Goal: Information Seeking & Learning: Check status

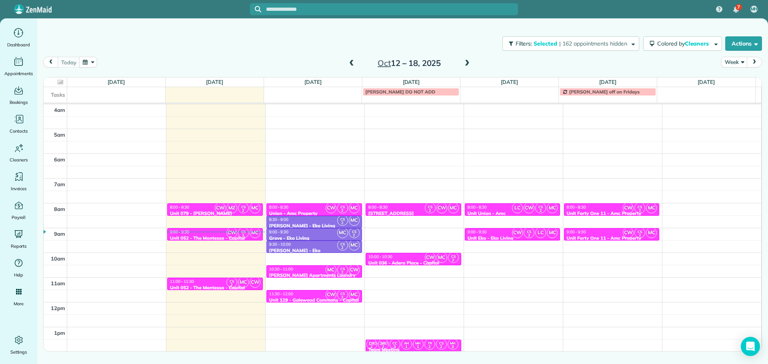
click at [344, 58] on div "Close Filters Apply Check All Display Cleaners [PERSON_NAME]-German [PERSON_NAM…" at bounding box center [384, 182] width 768 height 364
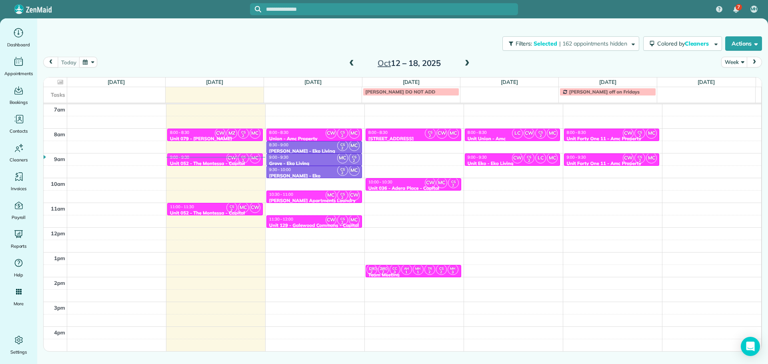
click at [351, 62] on span at bounding box center [351, 63] width 9 height 7
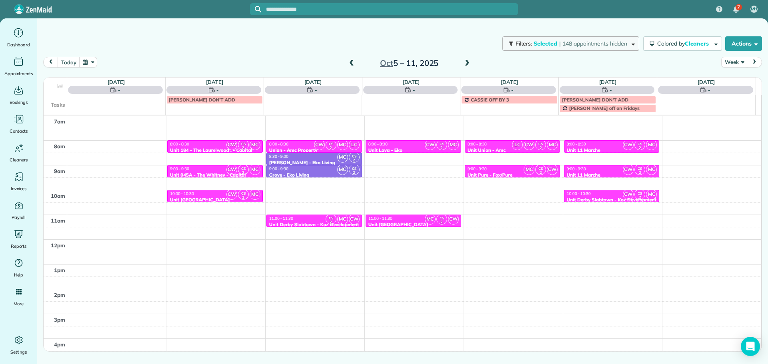
click at [581, 44] on span "| 148 appointments hidden" at bounding box center [593, 43] width 68 height 7
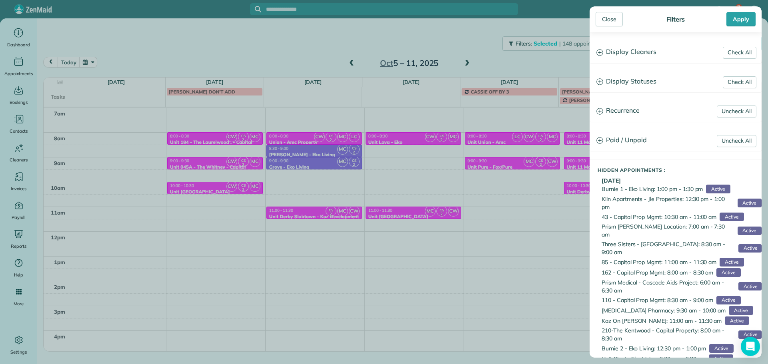
click at [615, 51] on h3 "Display Cleaners" at bounding box center [675, 52] width 171 height 20
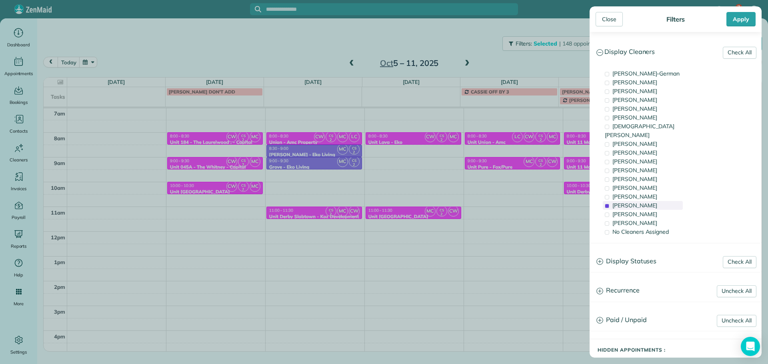
click at [635, 202] on span "[PERSON_NAME]" at bounding box center [634, 205] width 45 height 7
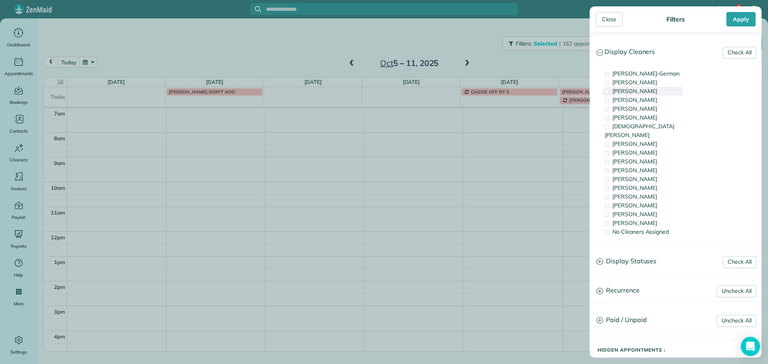
click at [645, 95] on div "[PERSON_NAME]" at bounding box center [643, 91] width 80 height 9
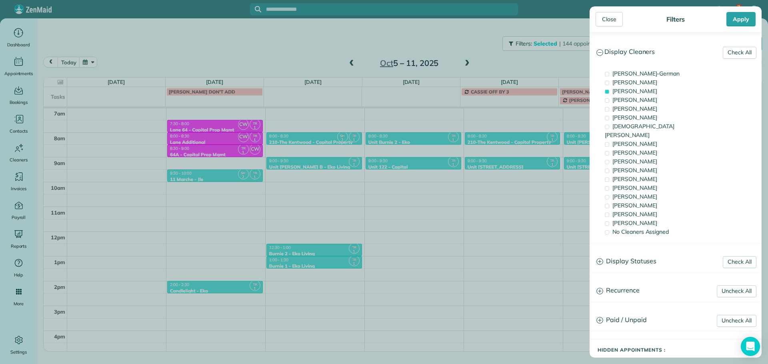
click at [456, 182] on div "Close Filters Apply Check All Display Cleaners [PERSON_NAME]-German [PERSON_NAM…" at bounding box center [384, 182] width 768 height 364
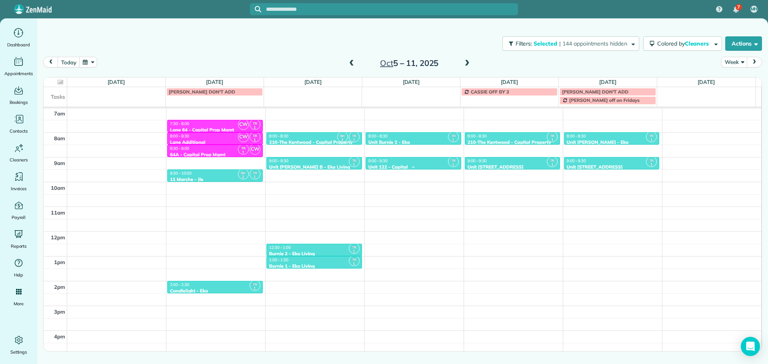
click at [415, 163] on div "9:00 - 9:30" at bounding box center [413, 160] width 91 height 5
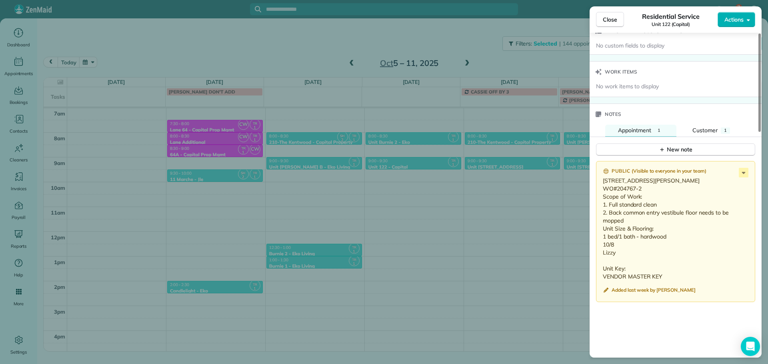
scroll to position [584, 0]
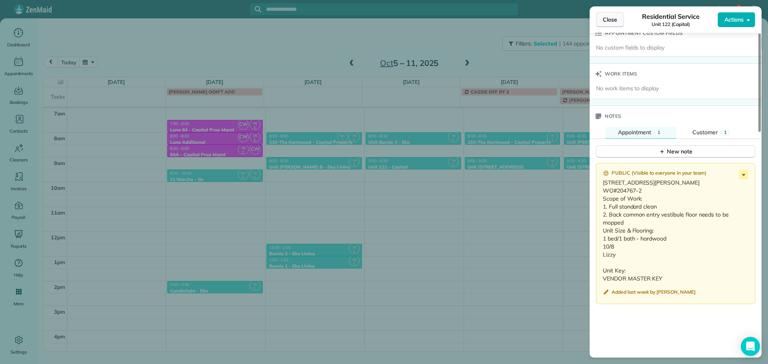
click at [605, 20] on span "Close" at bounding box center [610, 20] width 14 height 8
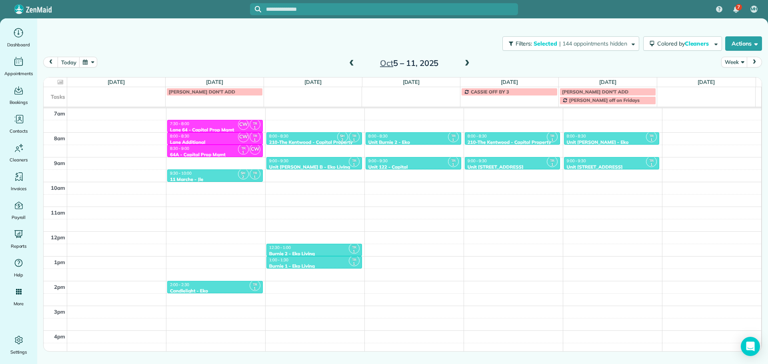
click at [465, 67] on span at bounding box center [467, 63] width 9 height 7
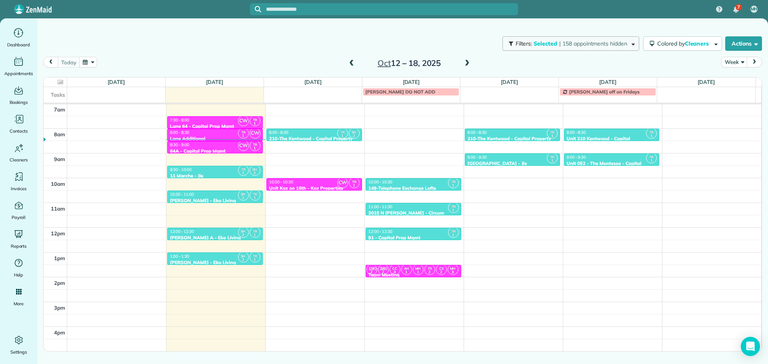
click at [615, 42] on span "| 158 appointments hidden" at bounding box center [593, 43] width 68 height 7
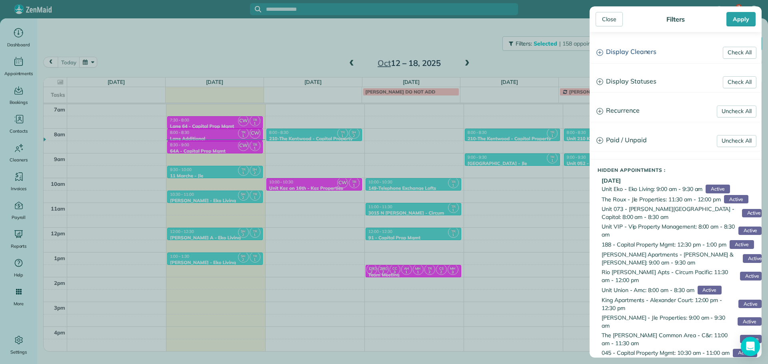
click at [657, 52] on h3 "Display Cleaners" at bounding box center [675, 52] width 171 height 20
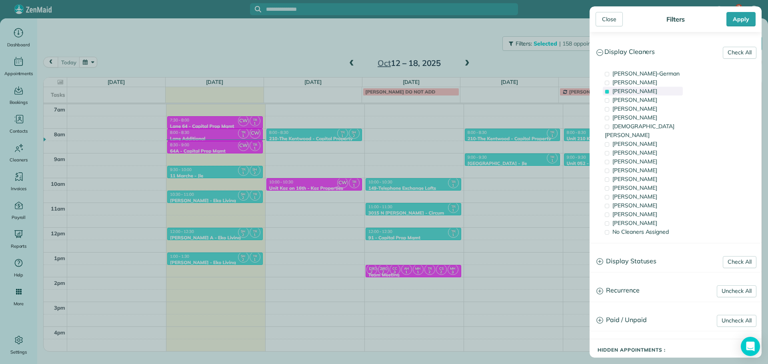
click at [650, 88] on span "[PERSON_NAME]" at bounding box center [634, 91] width 45 height 7
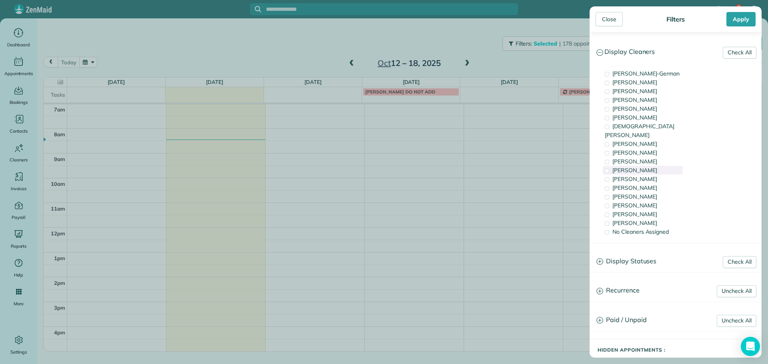
click at [651, 166] on div "[PERSON_NAME]" at bounding box center [643, 170] width 80 height 9
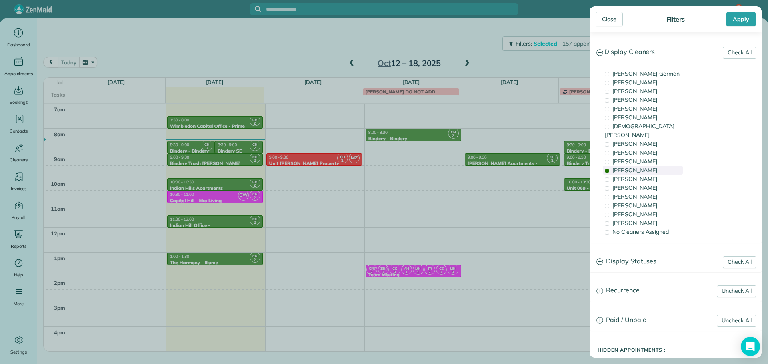
click at [651, 166] on div "[PERSON_NAME]" at bounding box center [643, 170] width 80 height 9
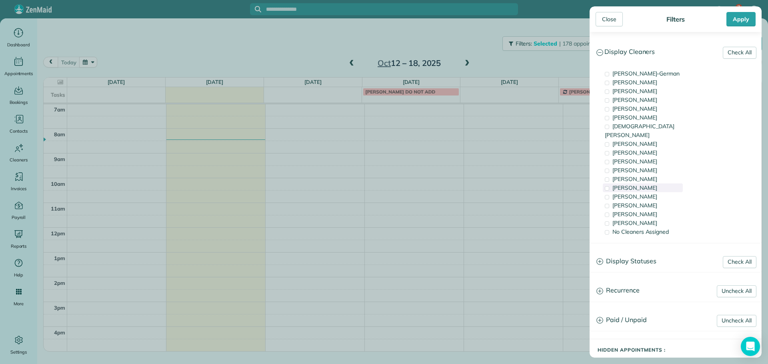
click at [652, 184] on div "[PERSON_NAME]" at bounding box center [643, 188] width 80 height 9
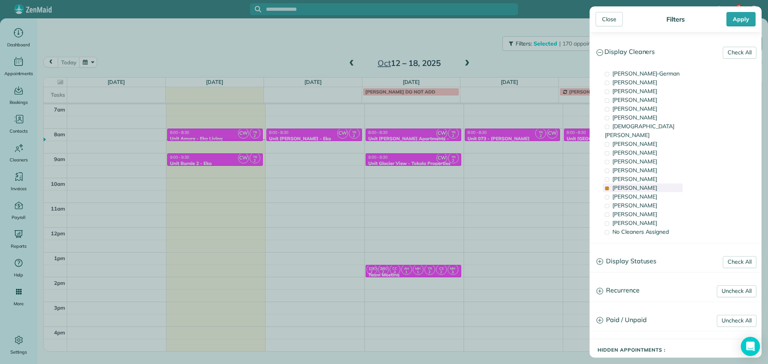
click at [652, 184] on div "[PERSON_NAME]" at bounding box center [643, 188] width 80 height 9
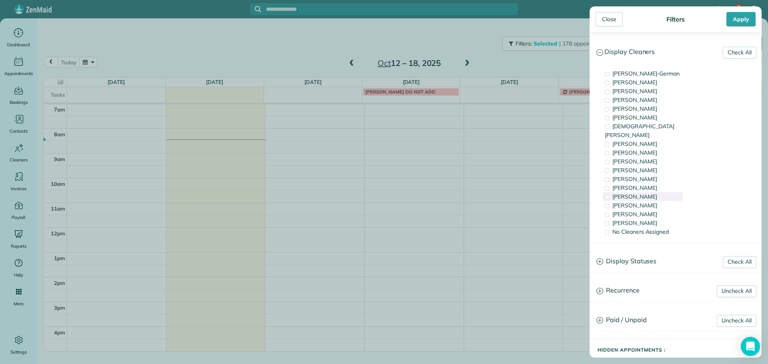
click at [652, 192] on div "[PERSON_NAME]" at bounding box center [643, 196] width 80 height 9
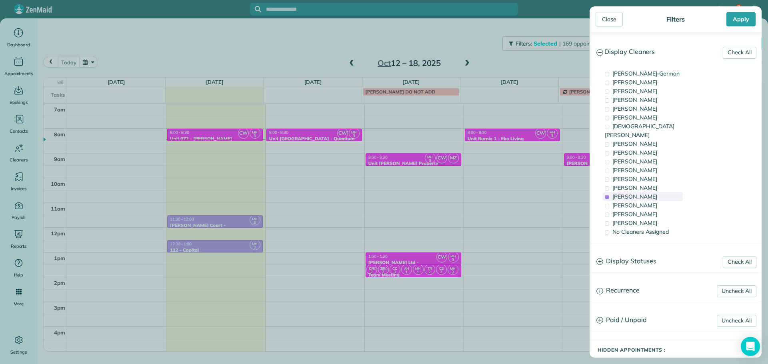
click at [652, 192] on div "[PERSON_NAME]" at bounding box center [643, 196] width 80 height 9
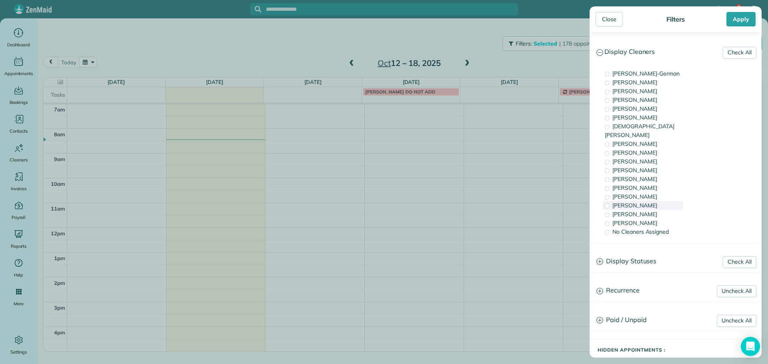
click at [653, 201] on div "[PERSON_NAME]" at bounding box center [643, 205] width 80 height 9
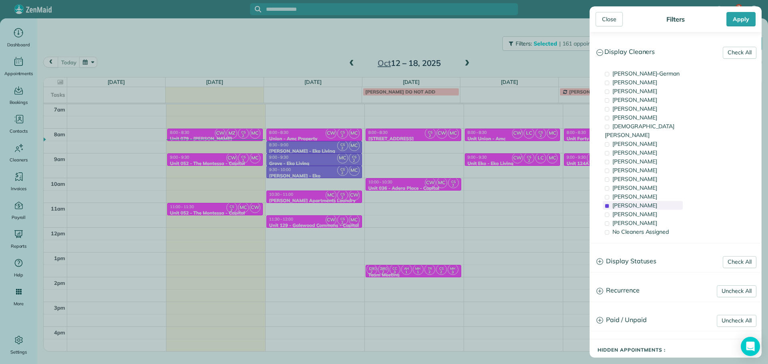
click at [653, 201] on div "[PERSON_NAME]" at bounding box center [643, 205] width 80 height 9
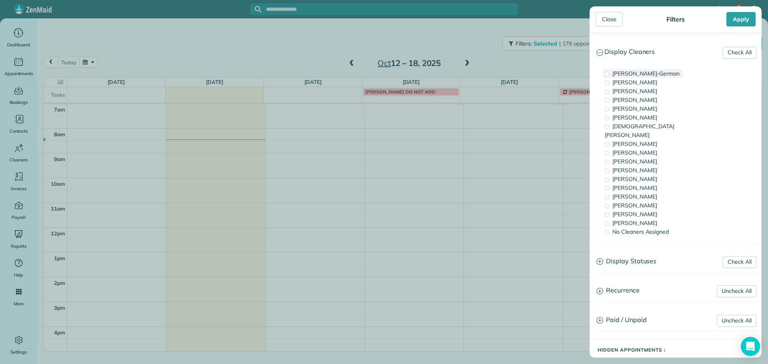
click at [656, 73] on span "[PERSON_NAME]-German" at bounding box center [645, 73] width 67 height 7
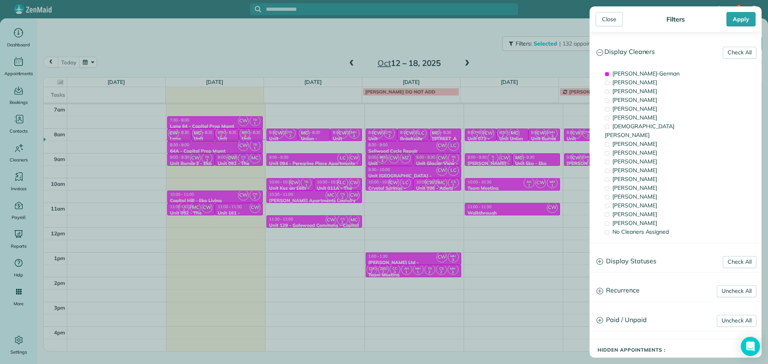
click at [224, 140] on div "Close Filters Apply Check All Display Cleaners [PERSON_NAME]-German [PERSON_NAM…" at bounding box center [384, 182] width 768 height 364
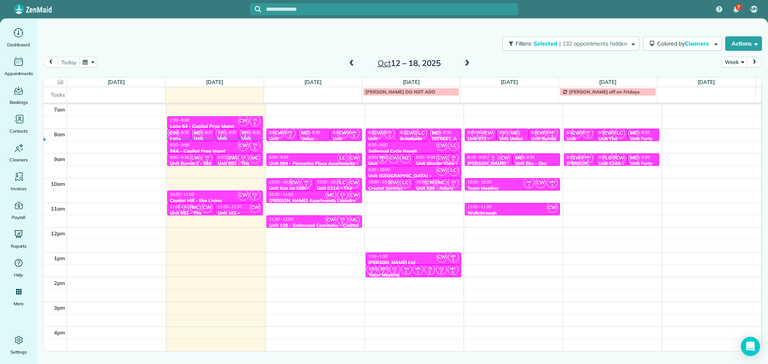
click at [229, 209] on span "11:00 - 11:30" at bounding box center [230, 206] width 24 height 5
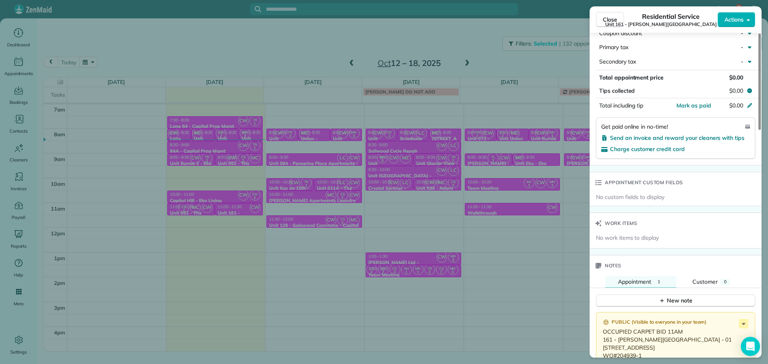
scroll to position [563, 0]
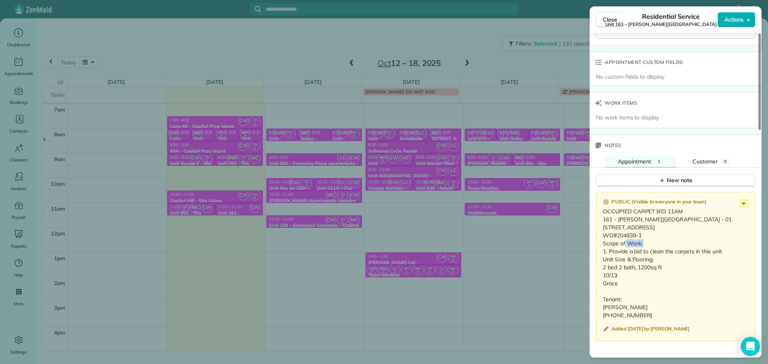
drag, startPoint x: 642, startPoint y: 253, endPoint x: 618, endPoint y: 253, distance: 24.4
click at [618, 253] on p "OCCUPIED CARPET BID 11AM 161 - [PERSON_NAME][GEOGRAPHIC_DATA] - 01 [STREET_ADDR…" at bounding box center [676, 264] width 147 height 112
copy p "204939-1"
click at [545, 62] on div "Close Residential Service Unit 161 - [PERSON_NAME] Apartments (Capital) Actions…" at bounding box center [384, 182] width 768 height 364
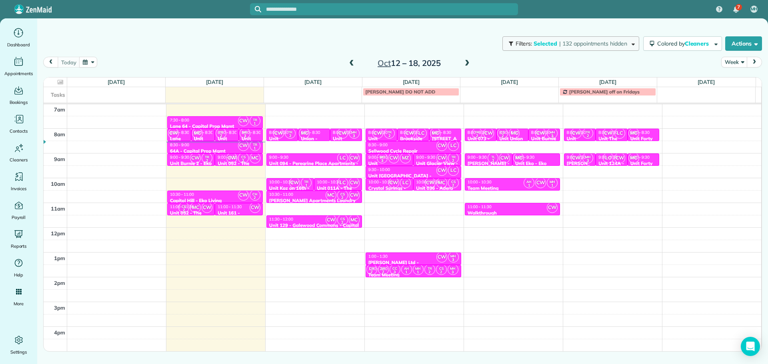
click at [571, 46] on span "| 132 appointments hidden" at bounding box center [593, 43] width 68 height 7
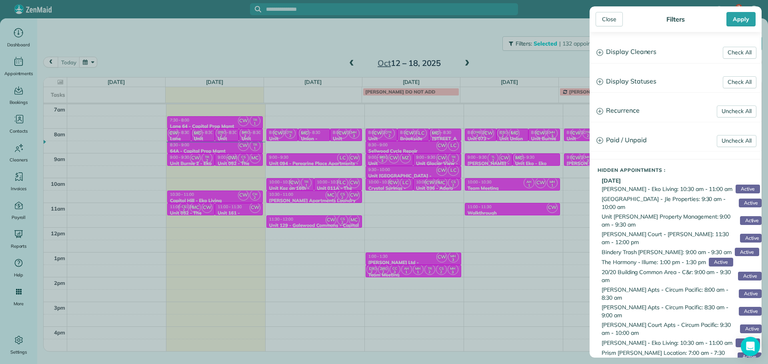
click at [622, 55] on h3 "Display Cleaners" at bounding box center [675, 52] width 171 height 20
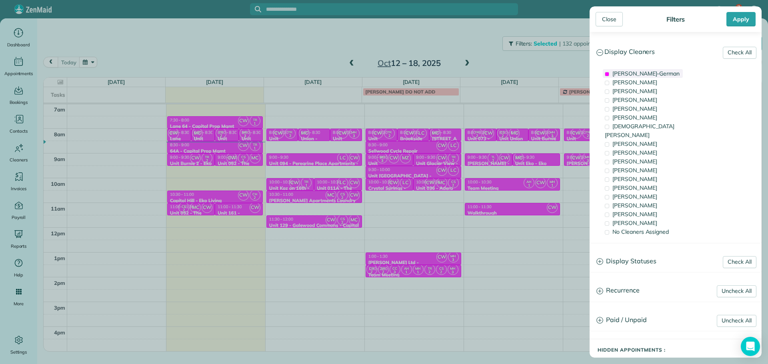
click at [639, 75] on span "[PERSON_NAME]-German" at bounding box center [645, 73] width 67 height 7
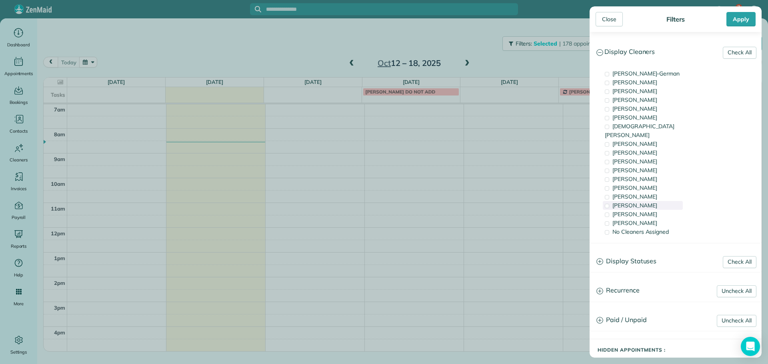
click at [641, 202] on span "[PERSON_NAME]" at bounding box center [634, 205] width 45 height 7
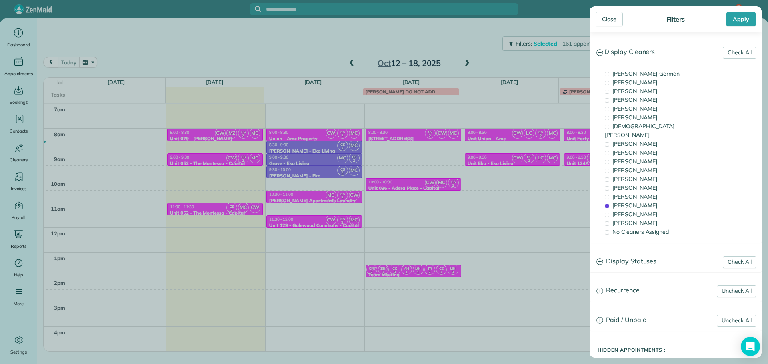
click at [637, 251] on div "Check All Display Statuses Active Stand-By Cancelled Completed Invoiced" at bounding box center [675, 262] width 172 height 22
click at [641, 257] on h3 "Display Statuses" at bounding box center [675, 262] width 171 height 20
click at [630, 314] on span "Invoiced" at bounding box center [622, 317] width 21 height 7
click at [311, 31] on div "Close Filters Apply Check All Display Cleaners [PERSON_NAME]-German [PERSON_NAM…" at bounding box center [384, 182] width 768 height 364
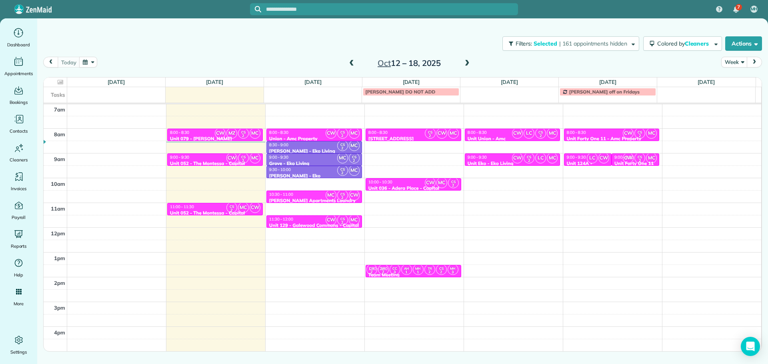
click at [351, 63] on span at bounding box center [351, 63] width 9 height 7
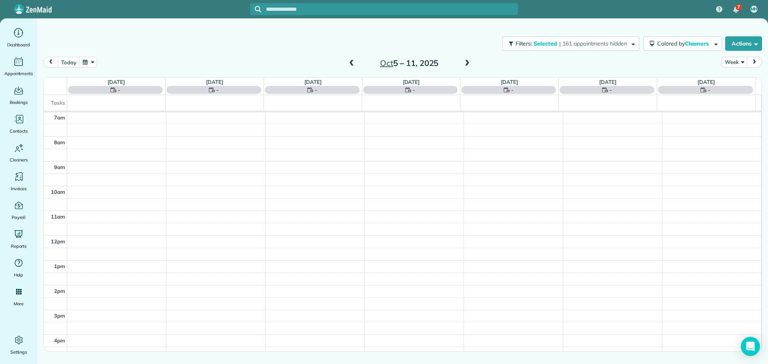
click at [351, 63] on span at bounding box center [351, 63] width 9 height 7
click at [352, 63] on span at bounding box center [351, 63] width 9 height 7
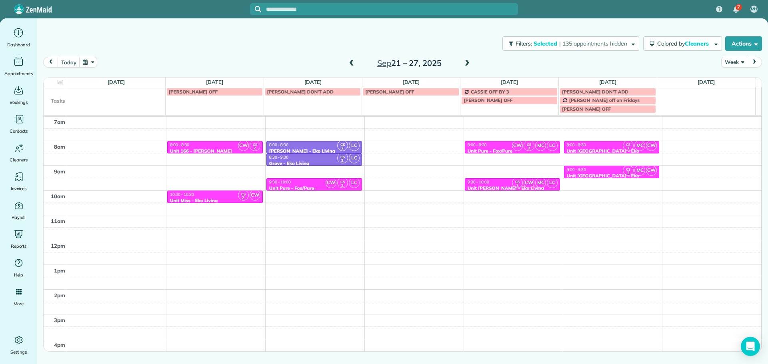
click at [307, 182] on div "9:30 - 10:00" at bounding box center [314, 182] width 91 height 5
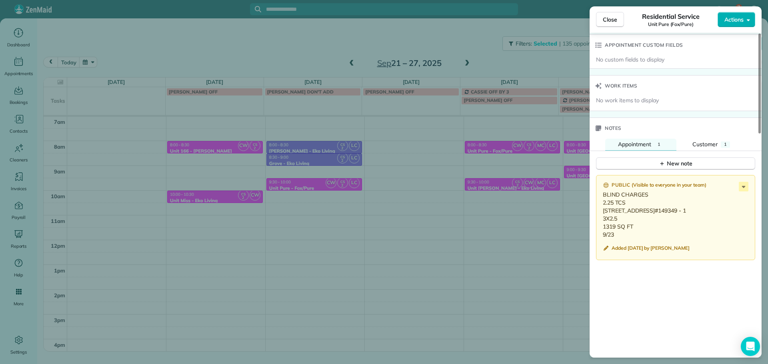
scroll to position [602, 0]
drag, startPoint x: 539, startPoint y: 141, endPoint x: 533, endPoint y: 140, distance: 6.0
click at [539, 141] on div "Close Residential Service Unit Pure (Fox/Pure) Actions Status Invoiced Unit Pur…" at bounding box center [384, 182] width 768 height 364
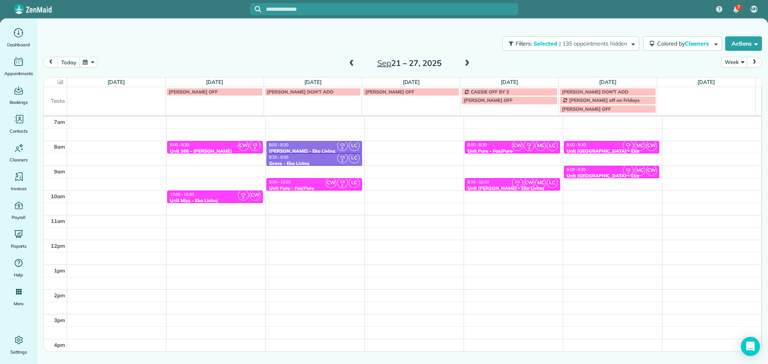
click at [527, 143] on span "CS" at bounding box center [529, 144] width 4 height 4
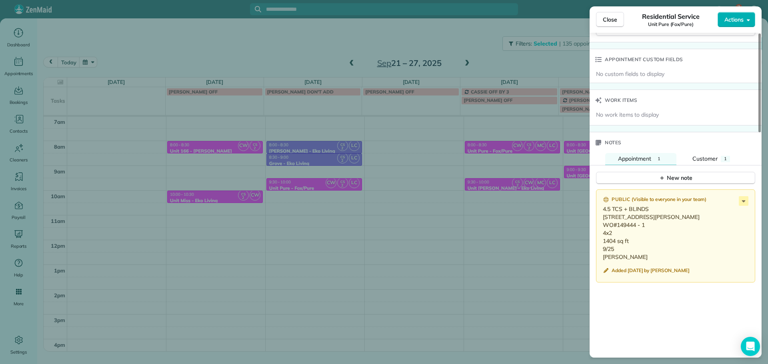
scroll to position [642, 0]
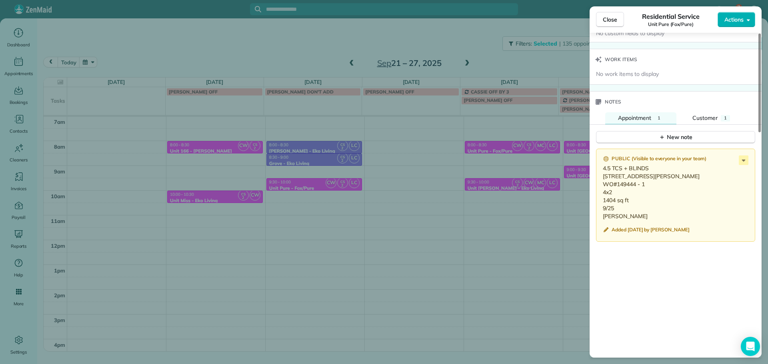
click at [520, 185] on div "Close Residential Service Unit Pure (Fox/Pure) Actions Status Invoiced Unit Pur…" at bounding box center [384, 182] width 768 height 364
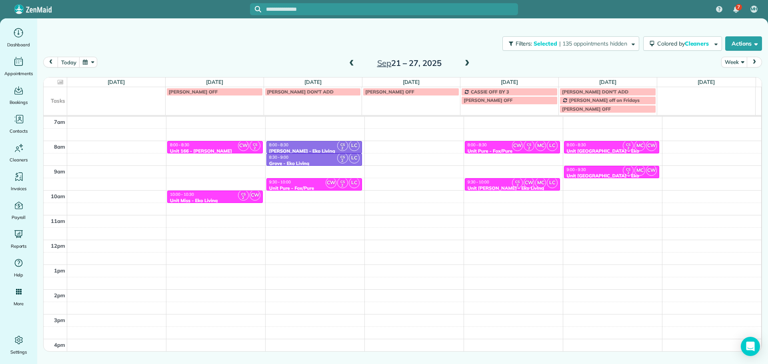
click at [515, 182] on small "2" at bounding box center [517, 186] width 10 height 8
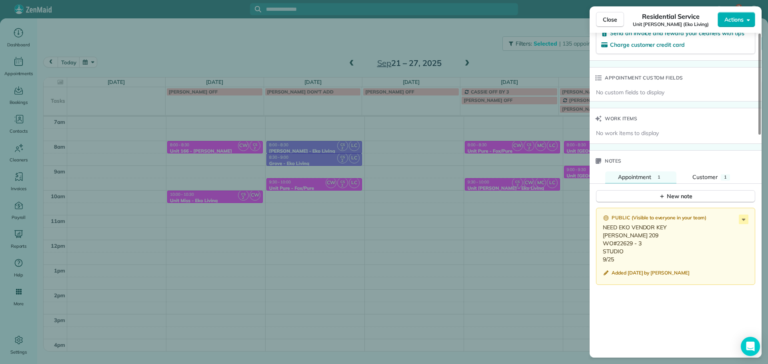
scroll to position [601, 0]
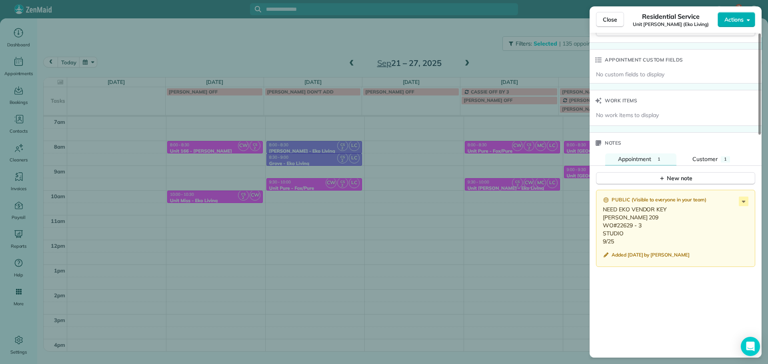
click at [501, 182] on div "Close Residential Service Unit [PERSON_NAME] (Eko Living) Actions Status Invoic…" at bounding box center [384, 182] width 768 height 364
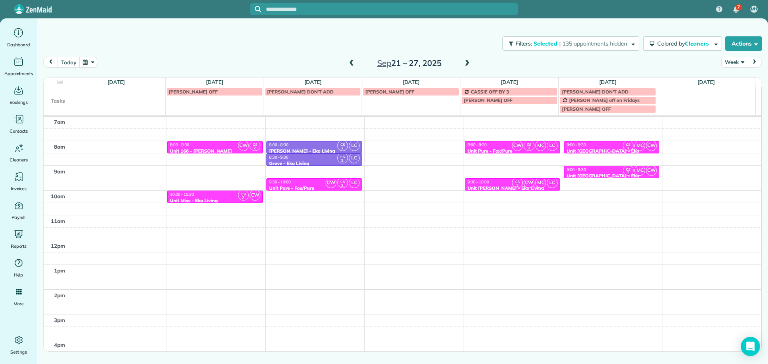
click at [599, 150] on div at bounding box center [611, 151] width 95 height 3
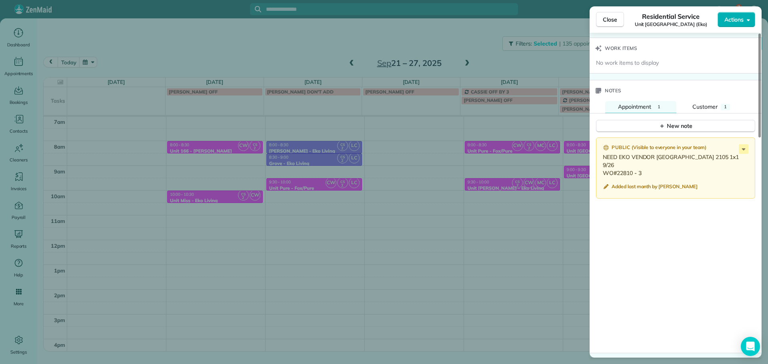
scroll to position [644, 0]
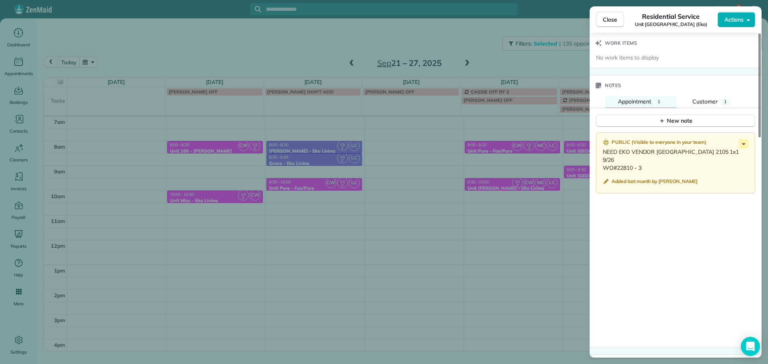
click at [506, 196] on div "Close Residential Service [GEOGRAPHIC_DATA] ([GEOGRAPHIC_DATA]) Actions Status …" at bounding box center [384, 182] width 768 height 364
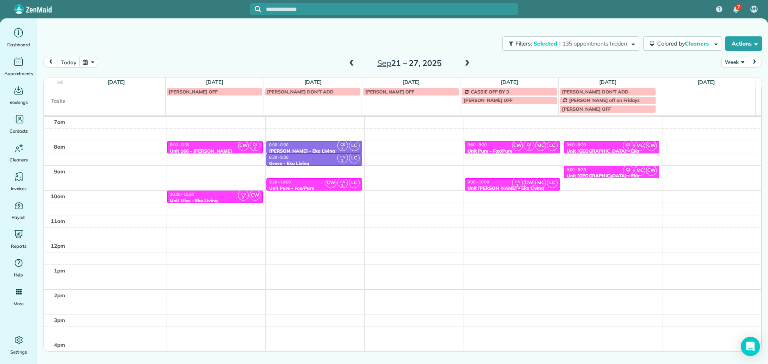
click at [590, 172] on div "9:00 - 9:30" at bounding box center [611, 169] width 91 height 5
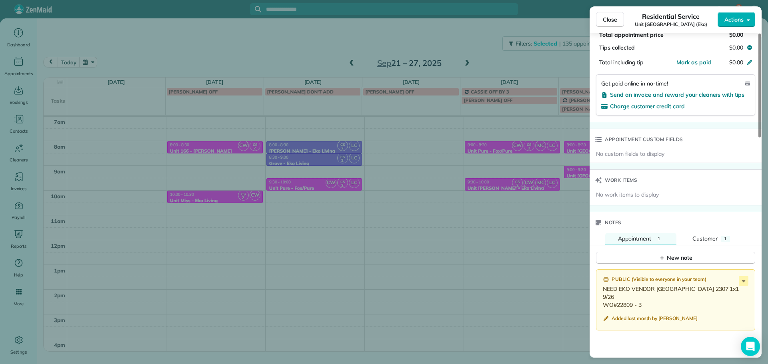
scroll to position [520, 0]
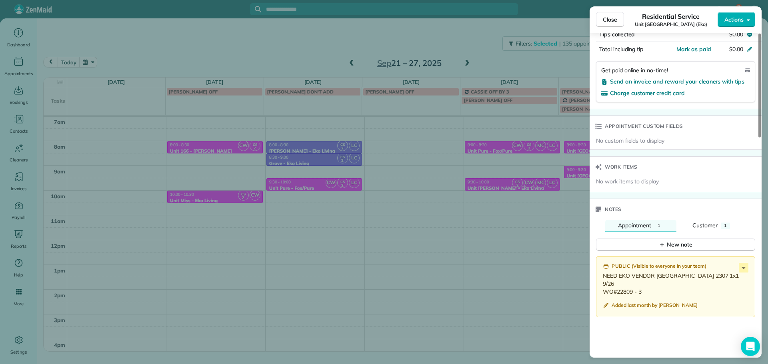
click at [484, 181] on div "Close Residential Service [GEOGRAPHIC_DATA] ([GEOGRAPHIC_DATA]) Actions Status …" at bounding box center [384, 182] width 768 height 364
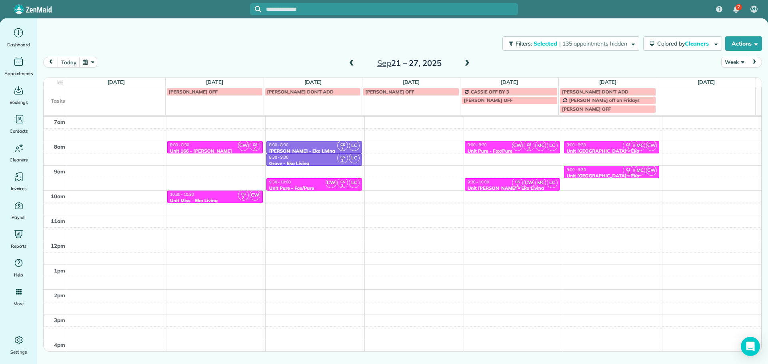
click at [466, 62] on span at bounding box center [467, 63] width 9 height 7
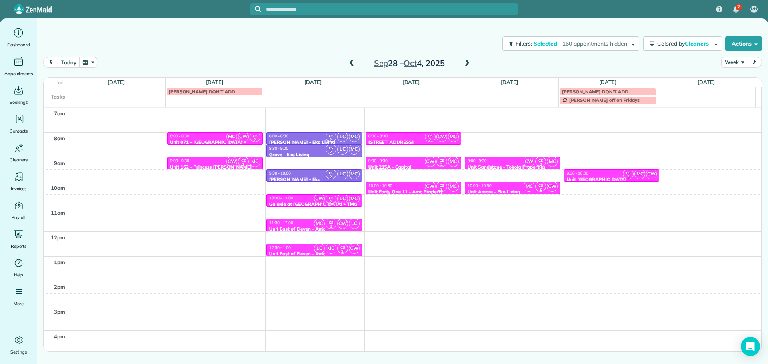
click at [203, 136] on div "8:00 - 8:30" at bounding box center [215, 136] width 91 height 5
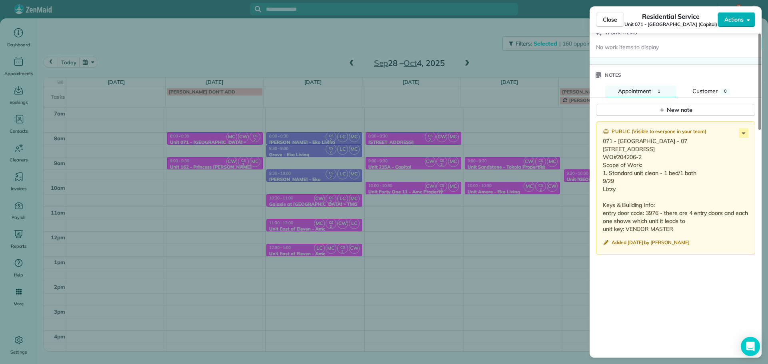
scroll to position [681, 0]
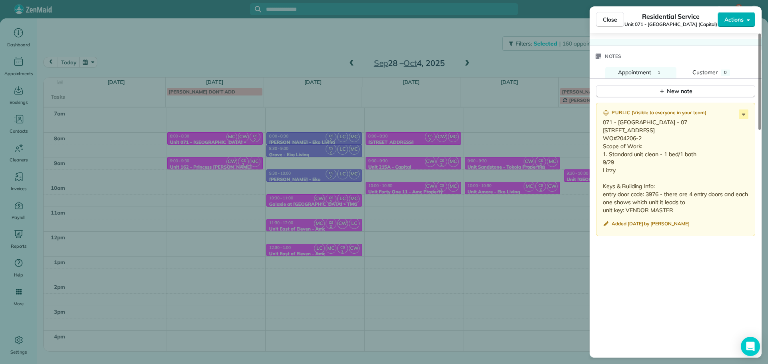
drag, startPoint x: 238, startPoint y: 182, endPoint x: 201, endPoint y: 179, distance: 36.9
click at [238, 182] on div "Close Residential Service Unit 071 - Main Manor (Capital) Actions Status Invoic…" at bounding box center [384, 182] width 768 height 364
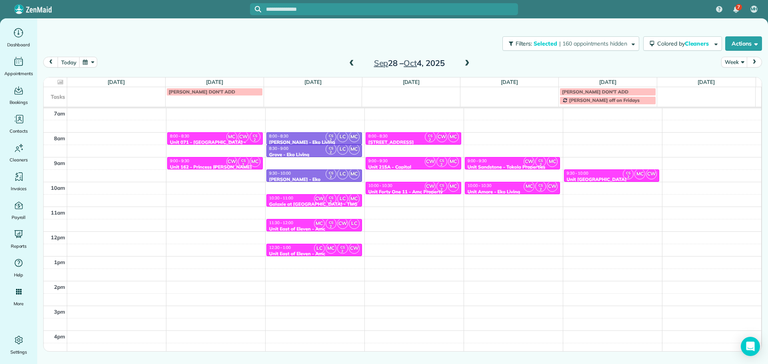
click at [196, 161] on div "9:00 - 9:30" at bounding box center [215, 160] width 91 height 5
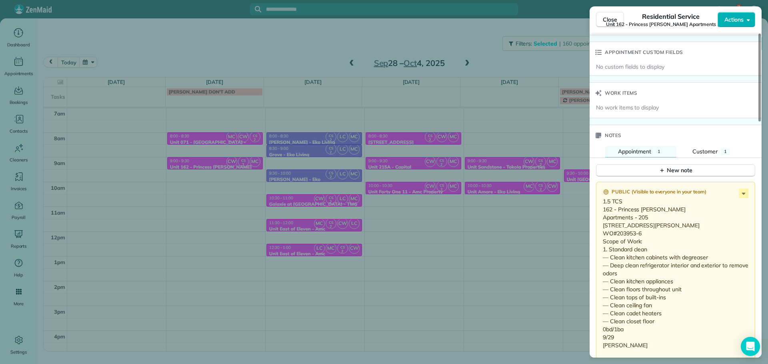
scroll to position [682, 0]
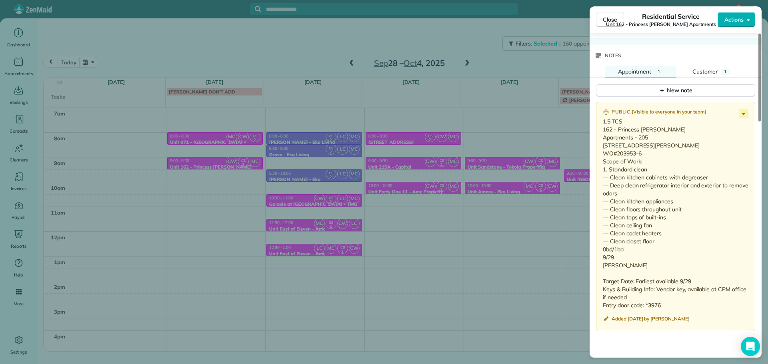
click at [342, 215] on div "Close Residential Service Unit 162 - Princess [PERSON_NAME] Apartments (Capital…" at bounding box center [384, 182] width 768 height 364
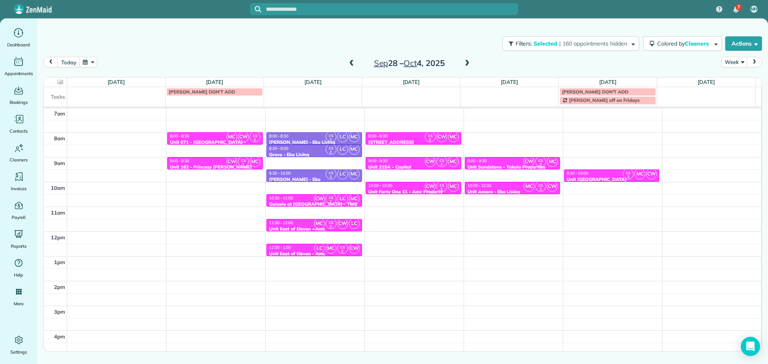
click at [300, 224] on div "11:30 - 12:00" at bounding box center [314, 222] width 91 height 5
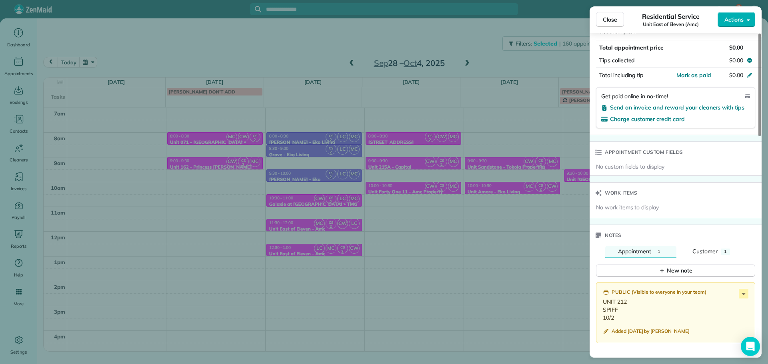
scroll to position [520, 0]
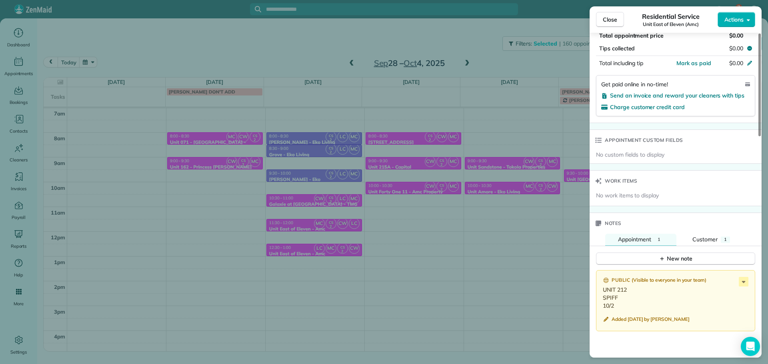
click at [365, 261] on div "Close Residential Service Unit East of Eleven (Amc) Actions Status Invoiced Uni…" at bounding box center [384, 182] width 768 height 364
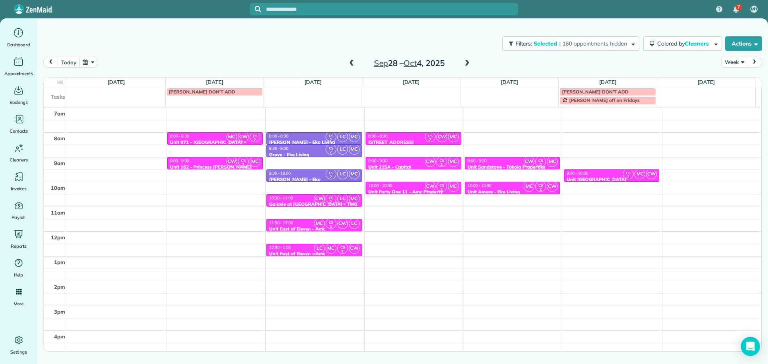
click at [314, 252] on span "LC" at bounding box center [319, 248] width 11 height 11
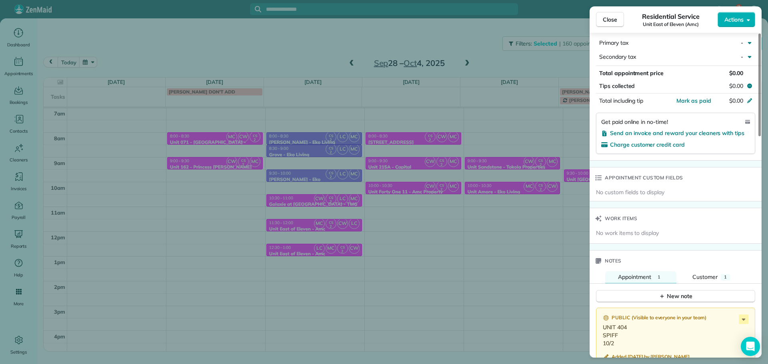
scroll to position [523, 0]
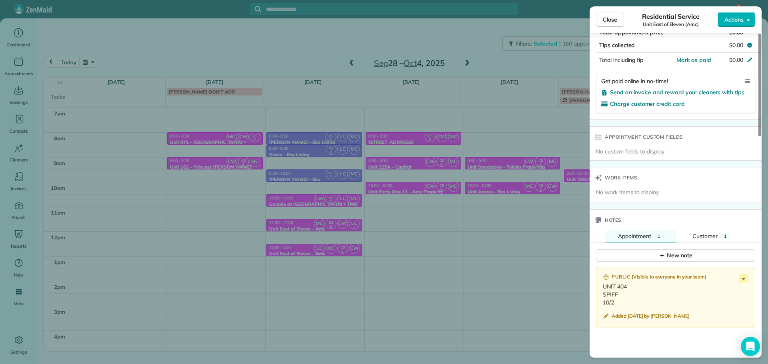
click at [466, 223] on div "Close Residential Service Unit East of Eleven (Amc) Actions Status Invoiced Uni…" at bounding box center [384, 182] width 768 height 364
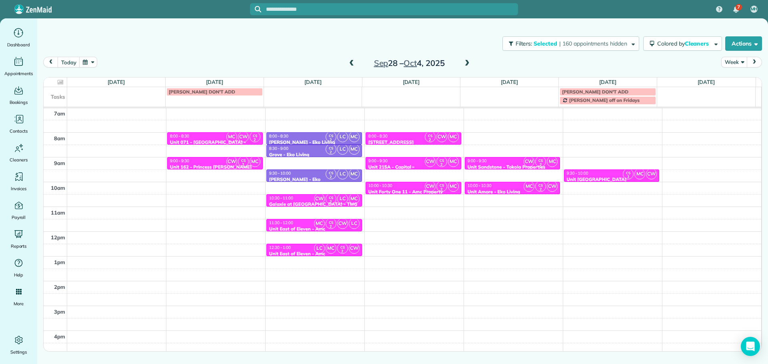
click at [412, 161] on div "9:00 - 9:30" at bounding box center [413, 160] width 91 height 5
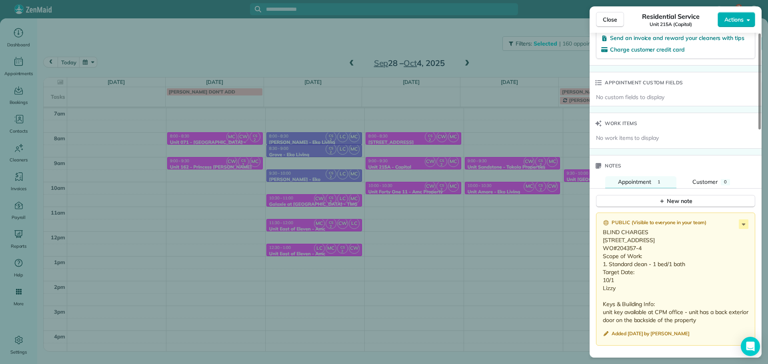
scroll to position [604, 0]
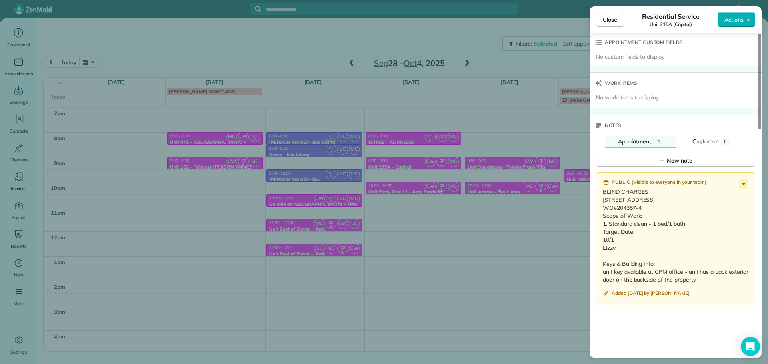
drag, startPoint x: 464, startPoint y: 213, endPoint x: 421, endPoint y: 202, distance: 44.6
click at [460, 213] on div "Close Residential Service Unit 215A (Capital) Actions Status Invoiced Unit 215A…" at bounding box center [384, 182] width 768 height 364
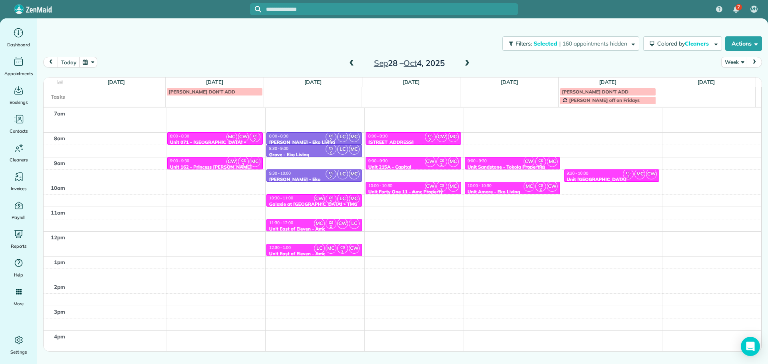
click at [396, 188] on div "10:00 - 10:30" at bounding box center [413, 185] width 91 height 5
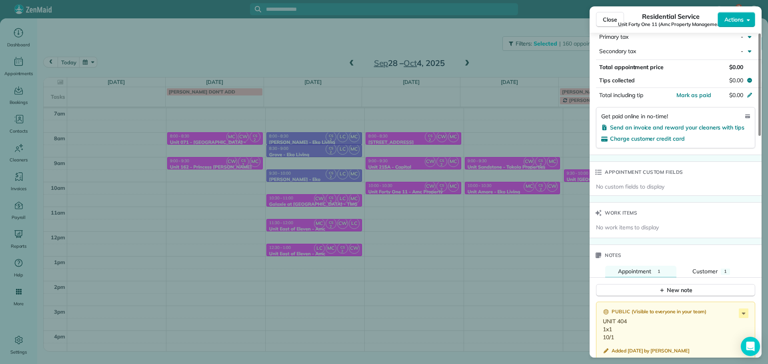
scroll to position [562, 0]
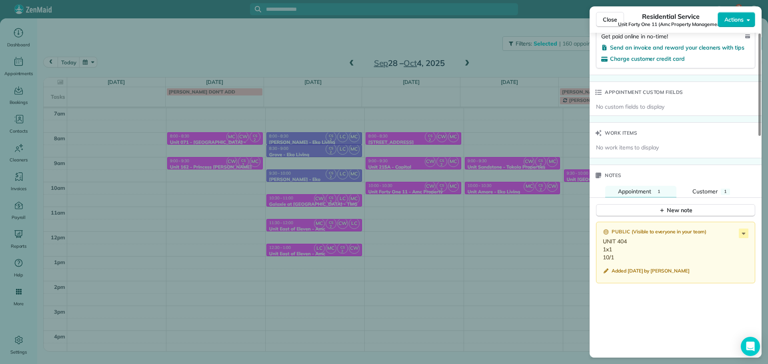
click at [511, 174] on div "Close Residential Service Unit Forty One 11 (Amc Property Management) Actions S…" at bounding box center [384, 182] width 768 height 364
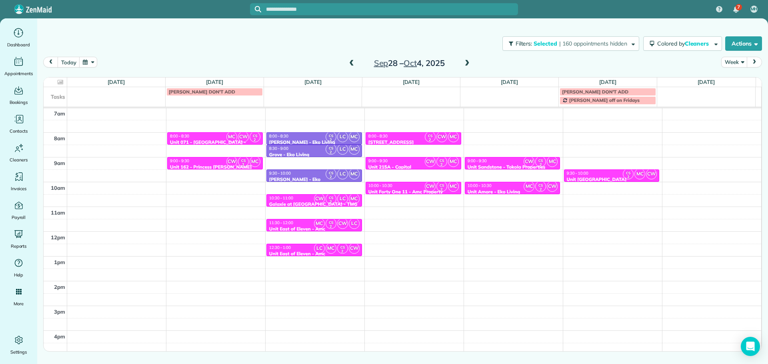
click at [504, 162] on div "9:00 - 9:30" at bounding box center [512, 160] width 91 height 5
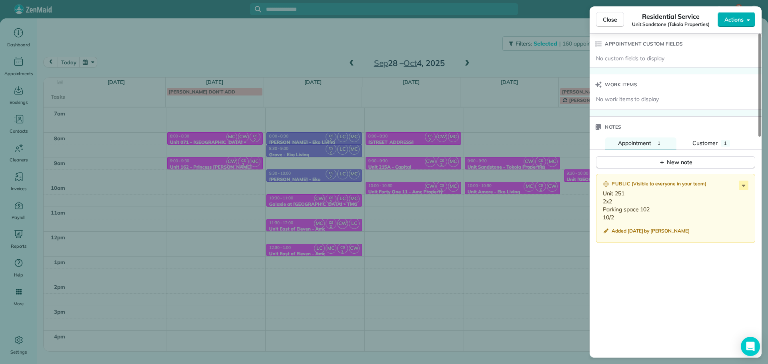
scroll to position [682, 0]
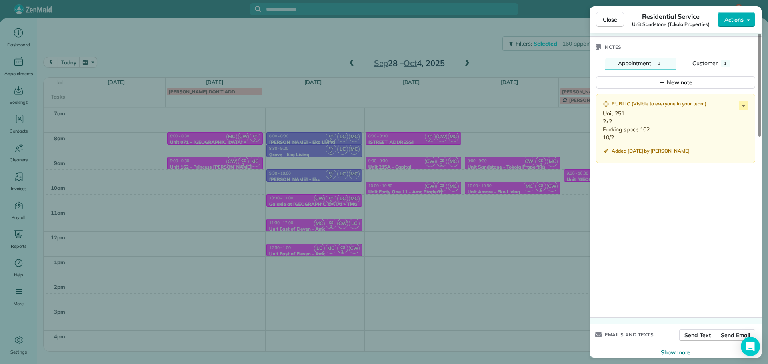
click at [473, 185] on div "Close Residential Service Unit Sandstone (Tokola Properties) Actions Status Inv…" at bounding box center [384, 182] width 768 height 364
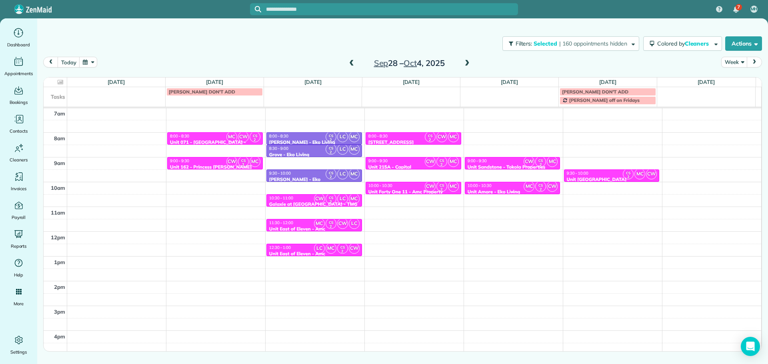
click at [488, 187] on span "10:00 - 10:30" at bounding box center [479, 185] width 24 height 5
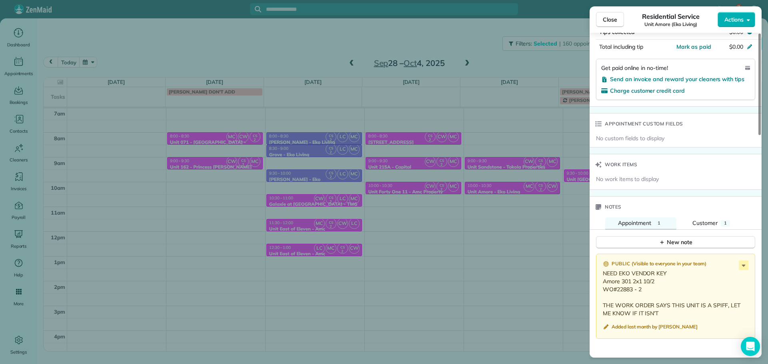
scroll to position [563, 0]
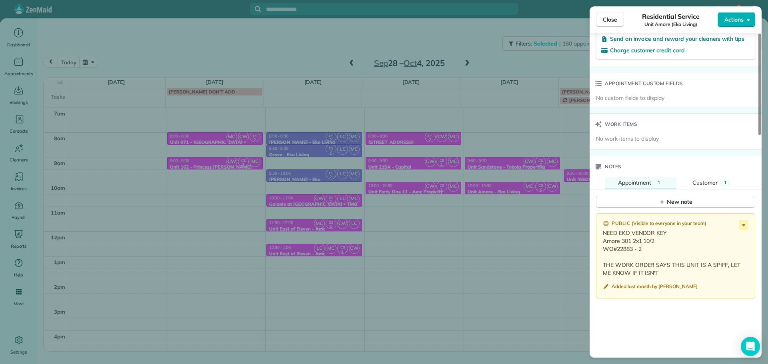
click at [540, 206] on div "Close Residential Service Unit Amore (Eko Living) Actions Status Invoiced Unit …" at bounding box center [384, 182] width 768 height 364
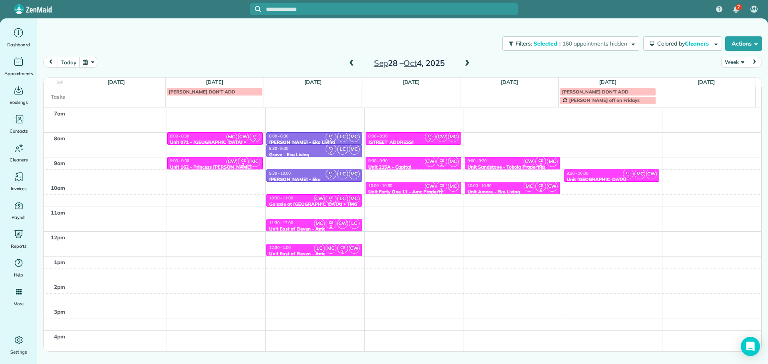
click at [605, 178] on div "Unit [GEOGRAPHIC_DATA][PERSON_NAME] - Capital" at bounding box center [611, 183] width 91 height 12
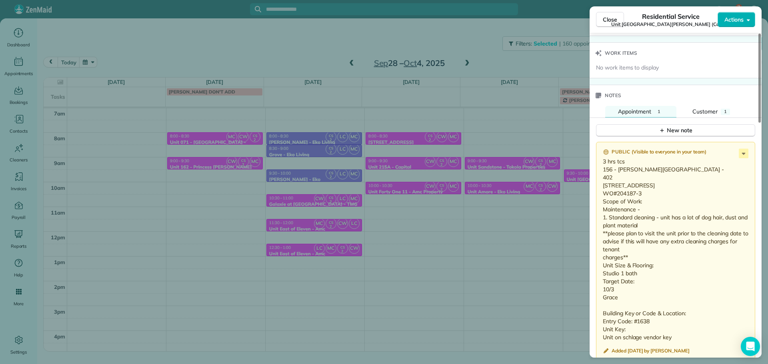
scroll to position [643, 0]
click at [530, 240] on div "Close Residential Service Unit [STREET_ADDRESS][PERSON_NAME] Lofts (Capital) Ac…" at bounding box center [384, 182] width 768 height 364
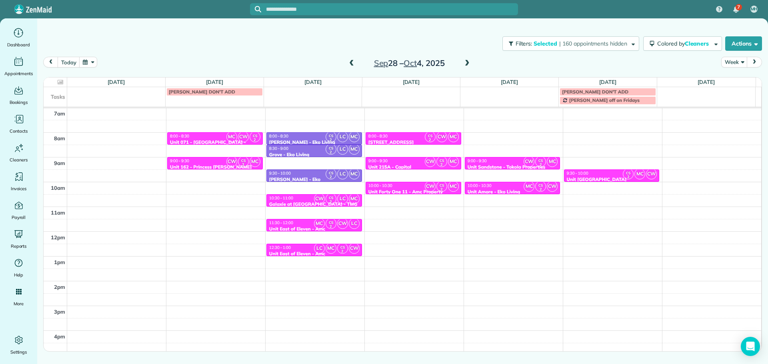
click at [466, 66] on span at bounding box center [467, 63] width 9 height 7
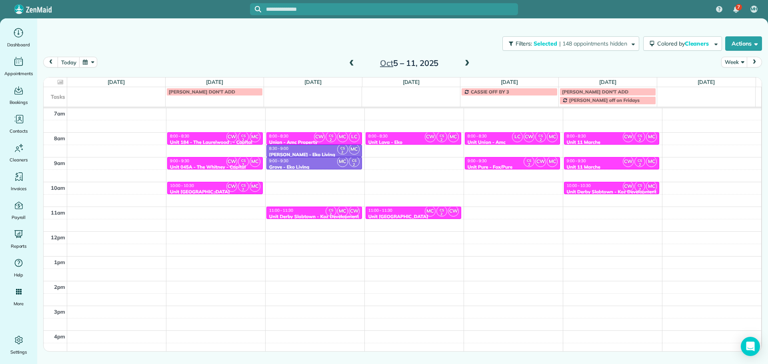
click at [218, 187] on div "10:00 - 10:30" at bounding box center [215, 185] width 91 height 5
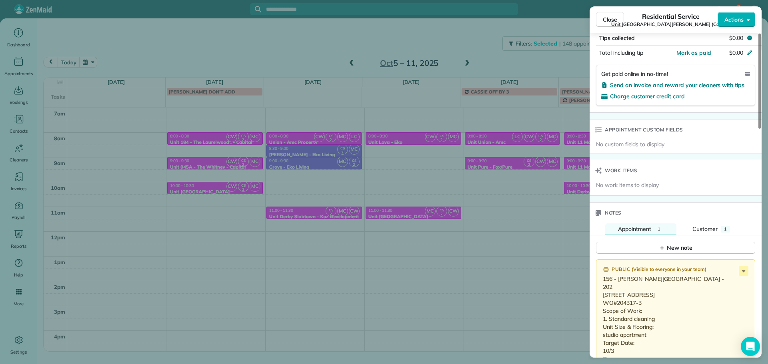
scroll to position [606, 0]
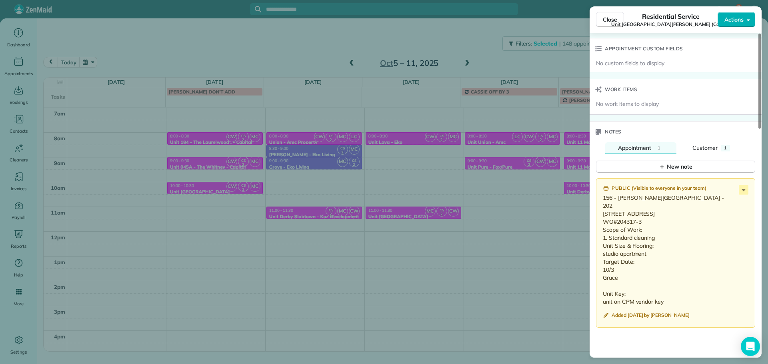
drag, startPoint x: 250, startPoint y: 168, endPoint x: 228, endPoint y: 144, distance: 32.3
click at [250, 168] on div "Close Residential Service Unit [STREET_ADDRESS][GEOGRAPHIC_DATA][PERSON_NAME] (…" at bounding box center [384, 182] width 768 height 364
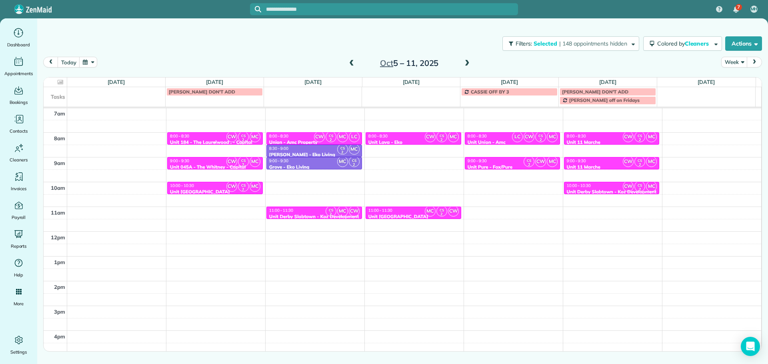
click at [217, 134] on div "8:00 - 8:30" at bounding box center [215, 136] width 91 height 5
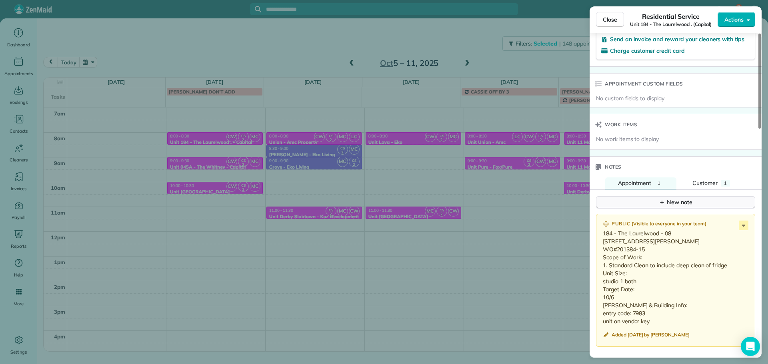
scroll to position [642, 0]
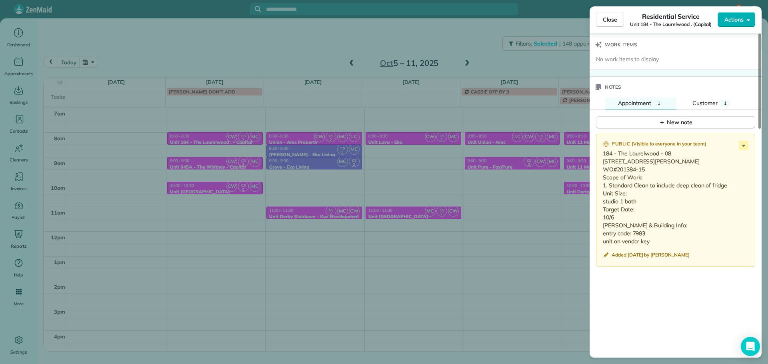
click at [188, 165] on div "Close Residential Service Unit 184 - [GEOGRAPHIC_DATA] . (Capital) Actions Stat…" at bounding box center [384, 182] width 768 height 364
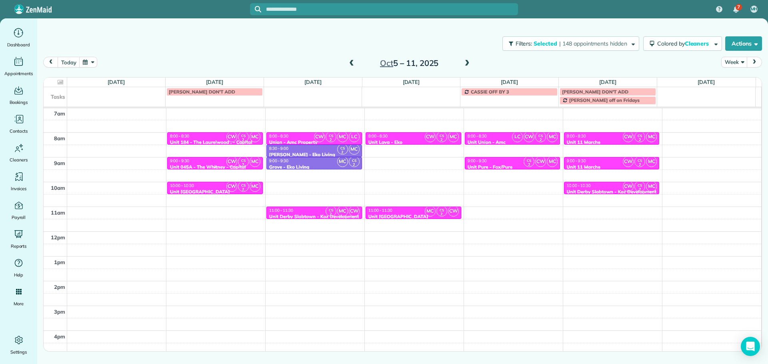
click at [208, 165] on div "Unit 045A - The Whitney - Capital" at bounding box center [215, 167] width 91 height 6
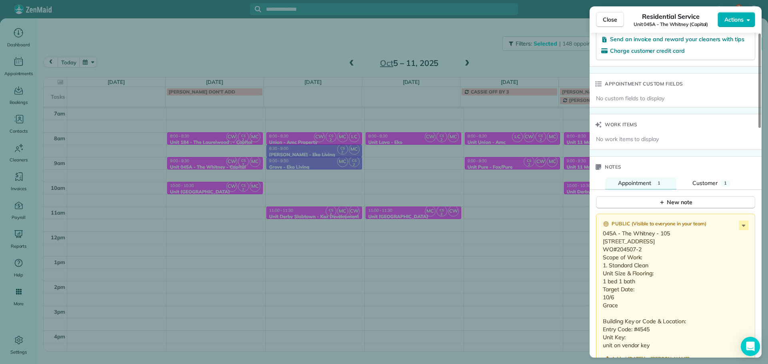
scroll to position [603, 0]
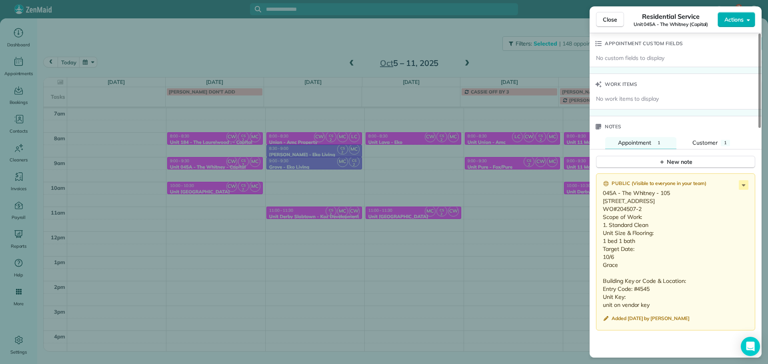
click at [302, 152] on div "Close Residential Service Unit 045A - The Whitney (Capital) Actions Status Acti…" at bounding box center [384, 182] width 768 height 364
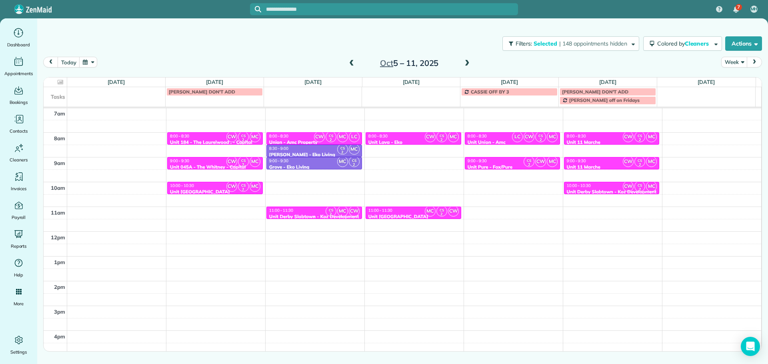
click at [326, 210] on span "CS 2" at bounding box center [331, 211] width 11 height 11
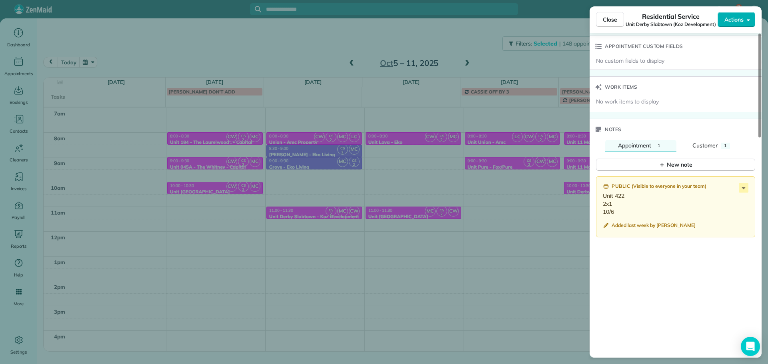
scroll to position [601, 0]
click at [446, 24] on div "Close Residential Service Unit [GEOGRAPHIC_DATA] [GEOGRAPHIC_DATA] (Koz Develop…" at bounding box center [384, 182] width 768 height 364
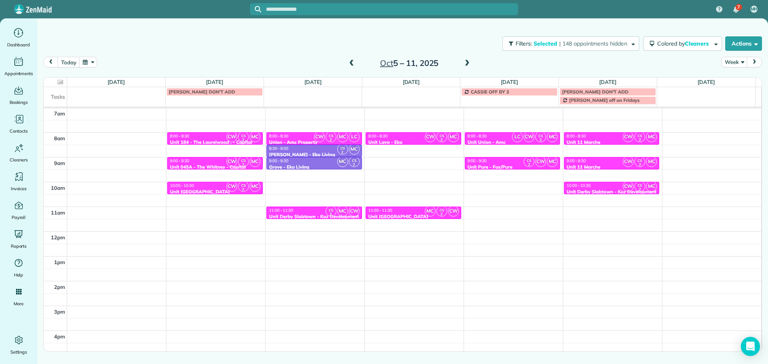
click at [347, 66] on span at bounding box center [351, 63] width 9 height 7
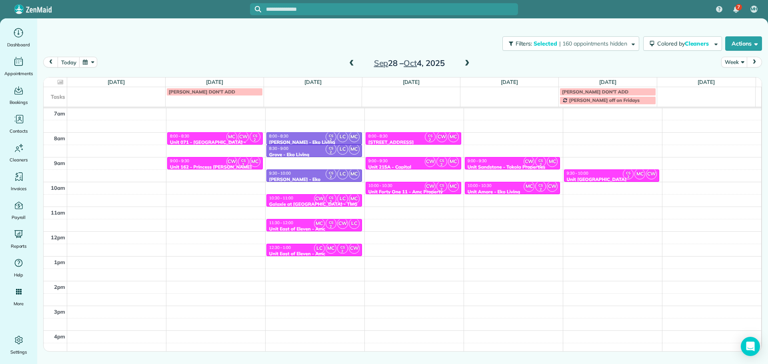
click at [352, 66] on span at bounding box center [351, 63] width 9 height 7
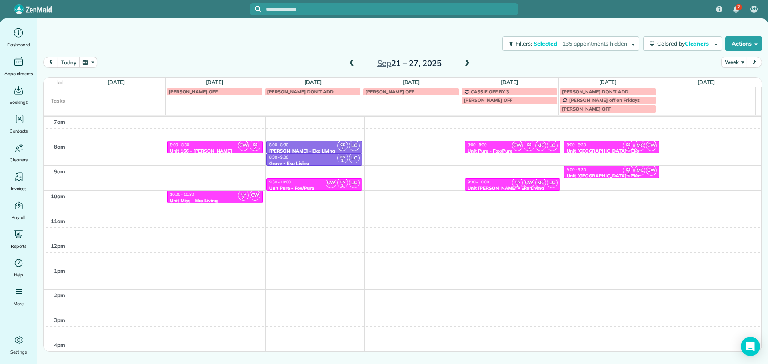
click at [466, 62] on span at bounding box center [467, 63] width 9 height 7
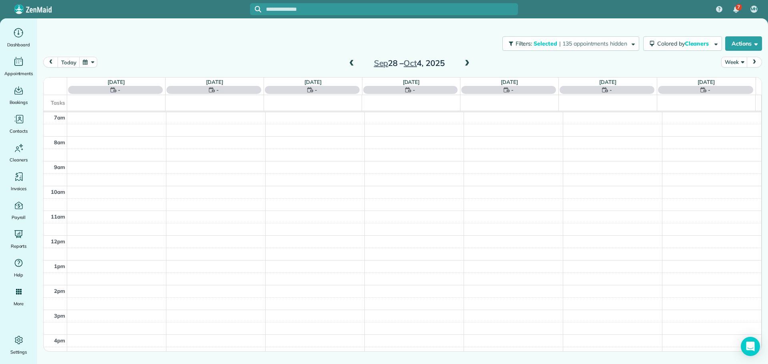
click at [466, 62] on span at bounding box center [467, 63] width 9 height 7
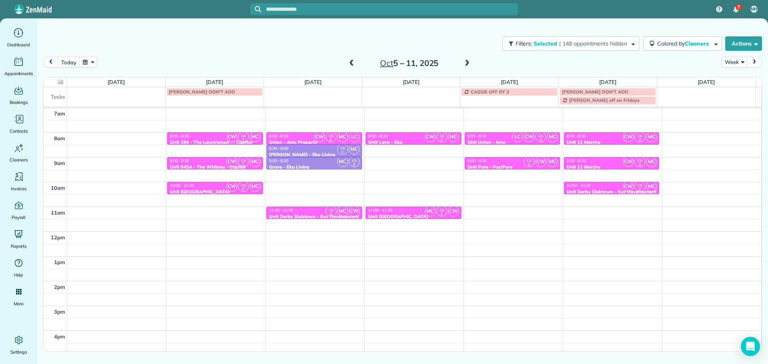
click at [352, 62] on span at bounding box center [351, 63] width 9 height 7
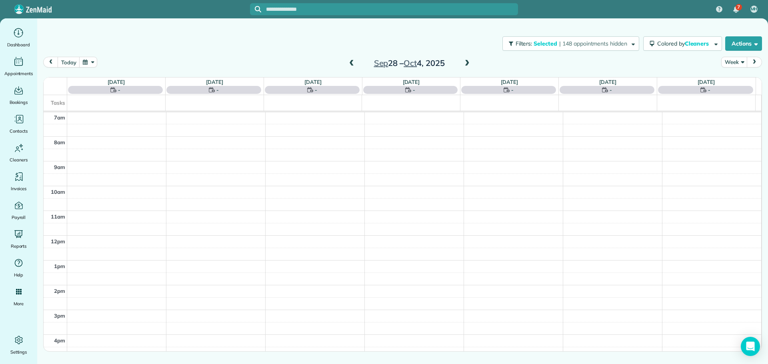
click at [352, 62] on span at bounding box center [351, 63] width 9 height 7
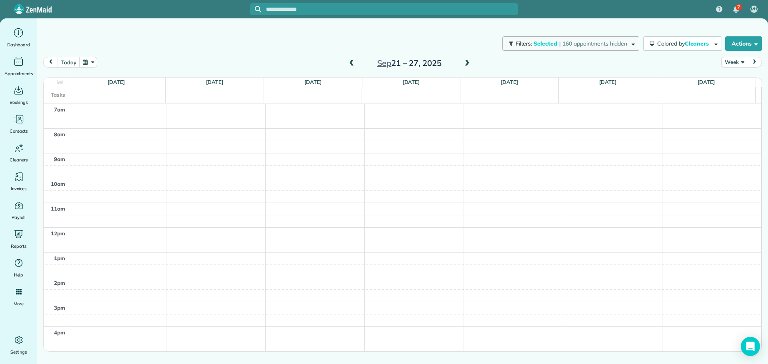
click at [581, 45] on span "| 160 appointments hidden" at bounding box center [593, 43] width 68 height 7
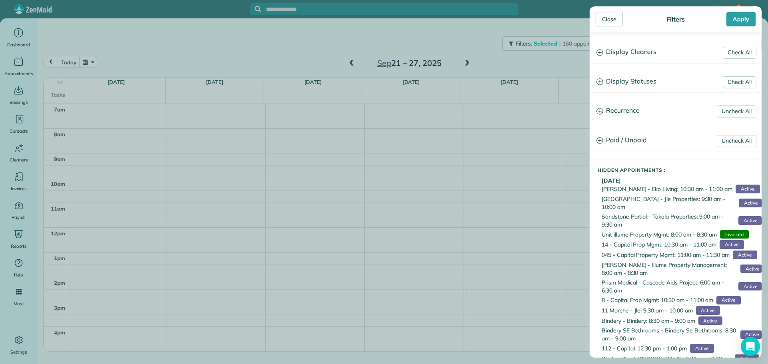
click at [603, 58] on h3 "Display Cleaners" at bounding box center [675, 52] width 171 height 20
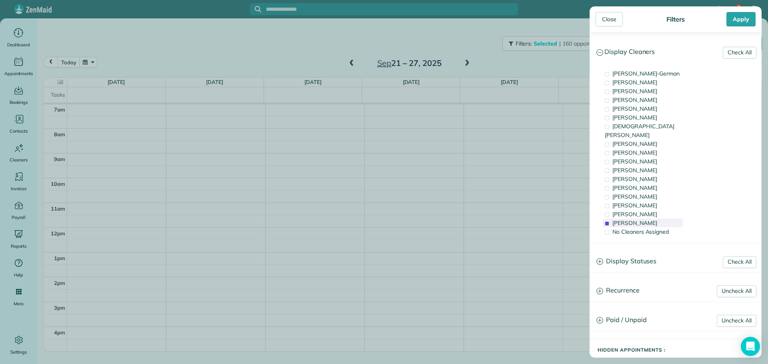
click at [644, 220] on span "[PERSON_NAME]" at bounding box center [634, 223] width 45 height 7
click at [646, 202] on span "[PERSON_NAME]" at bounding box center [634, 205] width 45 height 7
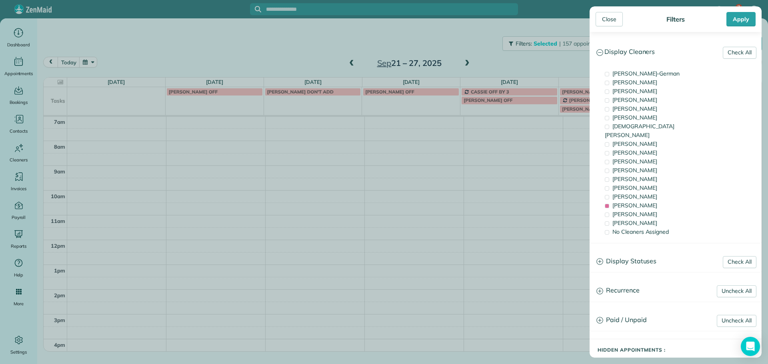
click at [543, 62] on div "Close Filters Apply Check All Display Cleaners [PERSON_NAME]-German [PERSON_NAM…" at bounding box center [384, 182] width 768 height 364
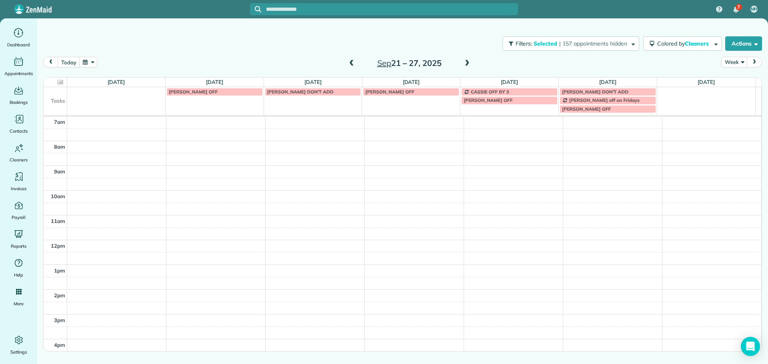
click at [469, 63] on span at bounding box center [467, 63] width 9 height 7
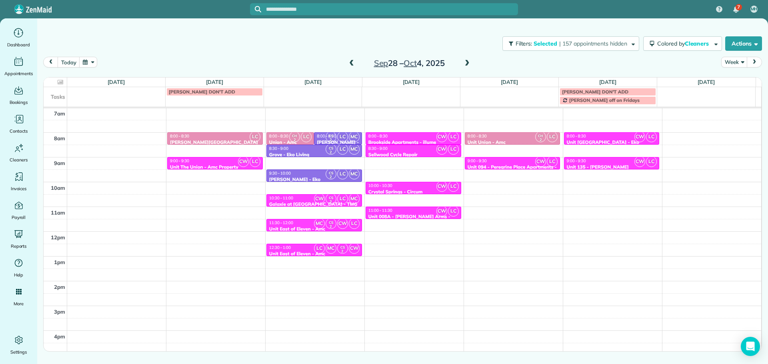
click at [349, 66] on span at bounding box center [351, 63] width 9 height 7
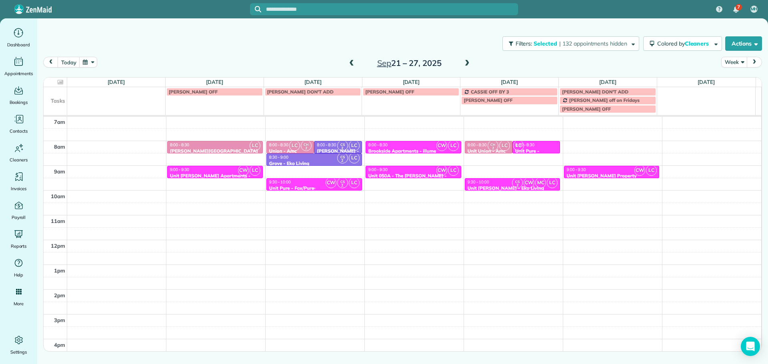
click at [304, 184] on div "9:30 - 10:00" at bounding box center [314, 182] width 91 height 5
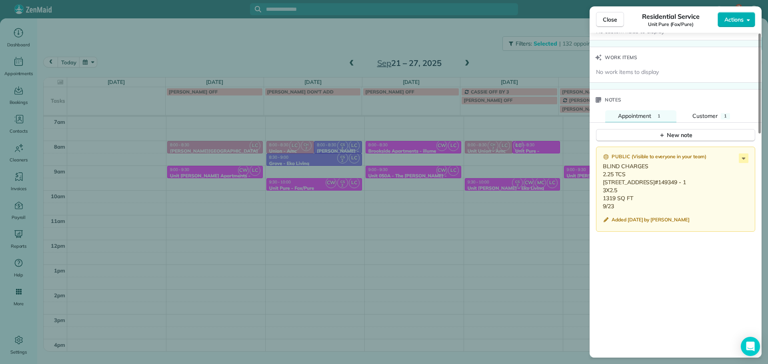
scroll to position [640, 0]
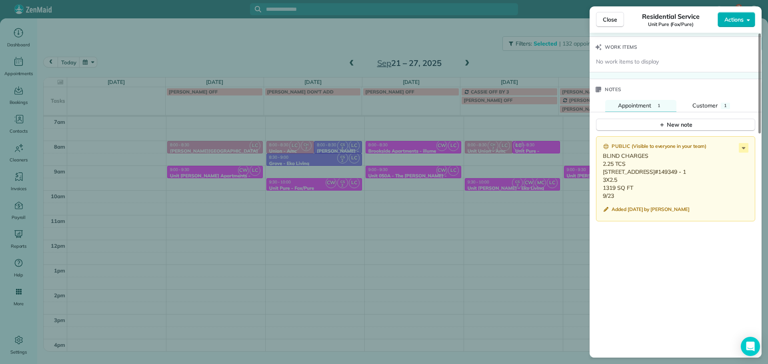
click at [374, 165] on div "Close Residential Service Unit Pure (Fox/Pure) Actions Status Invoiced Unit Pur…" at bounding box center [384, 182] width 768 height 364
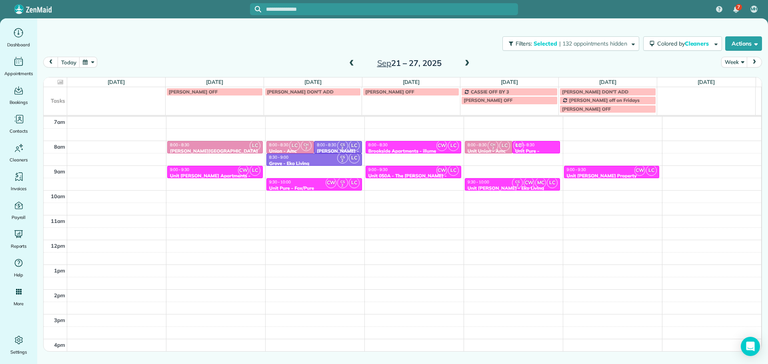
click at [393, 173] on div "Unit 050A - The [PERSON_NAME] - Capital" at bounding box center [413, 179] width 91 height 12
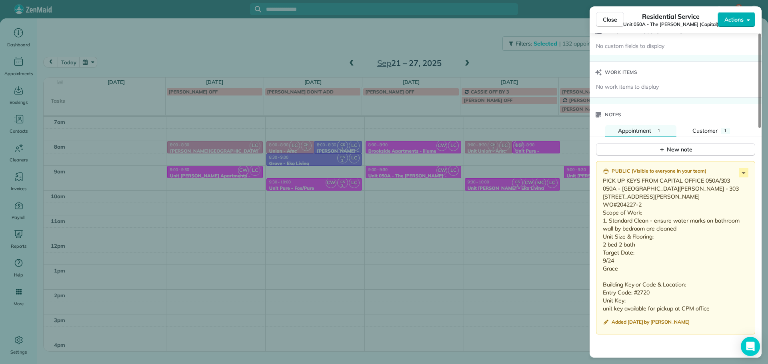
scroll to position [640, 0]
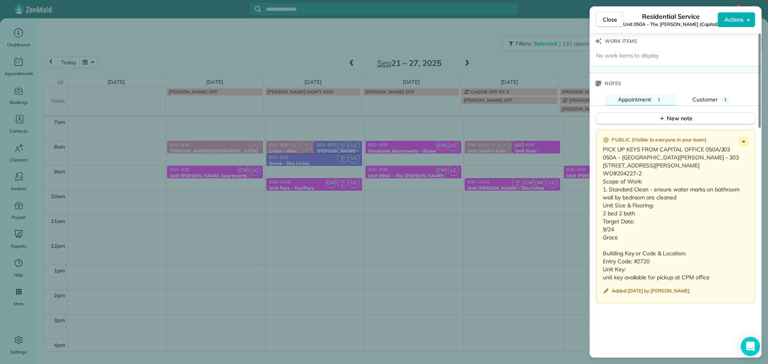
click at [500, 167] on div "Close Residential Service Unit 050A - The [PERSON_NAME] (Capital) Actions Statu…" at bounding box center [384, 182] width 768 height 364
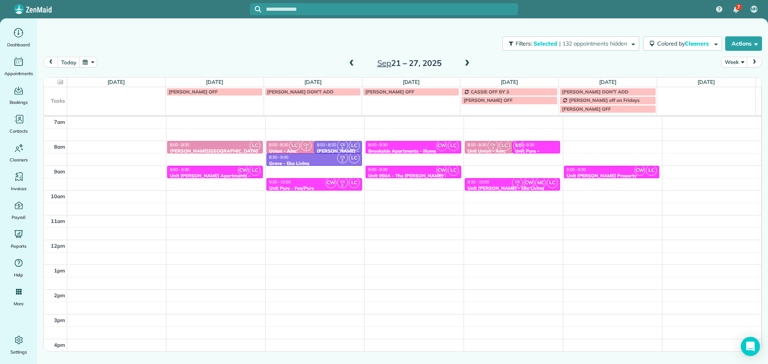
click at [502, 182] on div "9:30 - 10:00" at bounding box center [512, 182] width 91 height 5
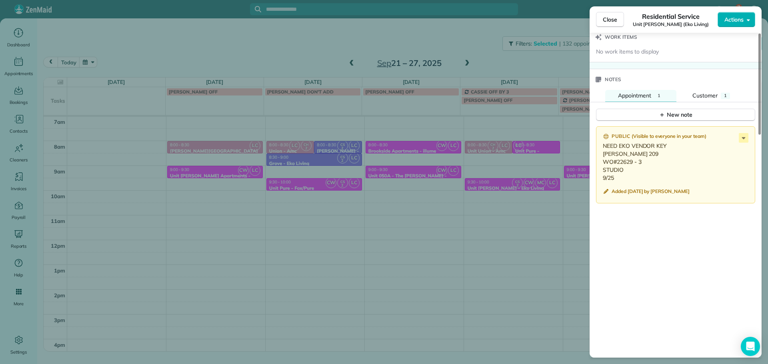
scroll to position [684, 0]
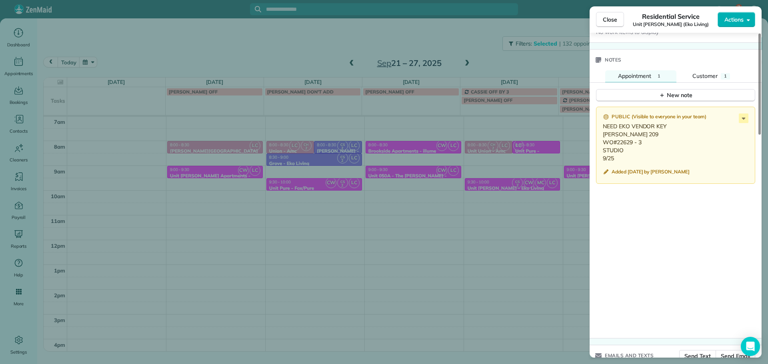
click at [523, 184] on div "Close Residential Service Unit [PERSON_NAME] (Eko Living) Actions Status Invoic…" at bounding box center [384, 182] width 768 height 364
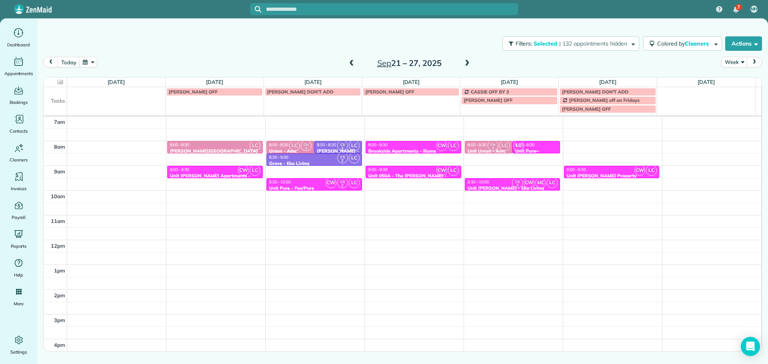
click at [527, 148] on div "CW CS 2 MC LC" at bounding box center [535, 139] width 45 height 23
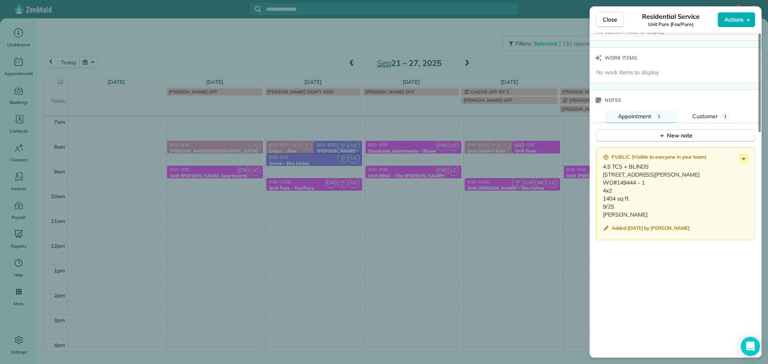
scroll to position [684, 0]
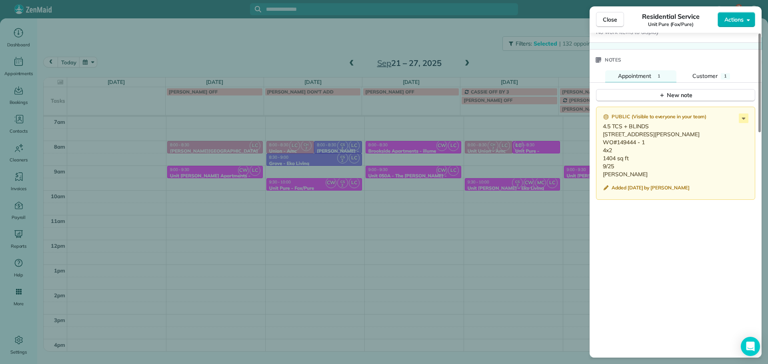
click at [500, 197] on div "Close Residential Service Unit Pure (Fox/Pure) Actions Status Invoiced Unit Pur…" at bounding box center [384, 182] width 768 height 364
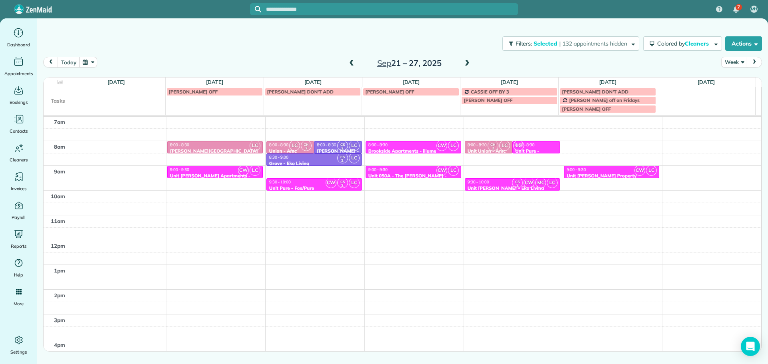
click at [501, 180] on div "9:30 - 10:00" at bounding box center [512, 182] width 91 height 5
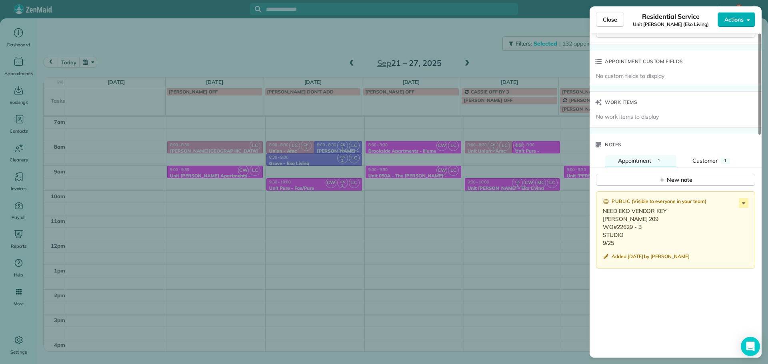
scroll to position [600, 0]
click at [495, 166] on div "Close Residential Service Unit [PERSON_NAME] (Eko Living) Actions Status Invoic…" at bounding box center [384, 182] width 768 height 364
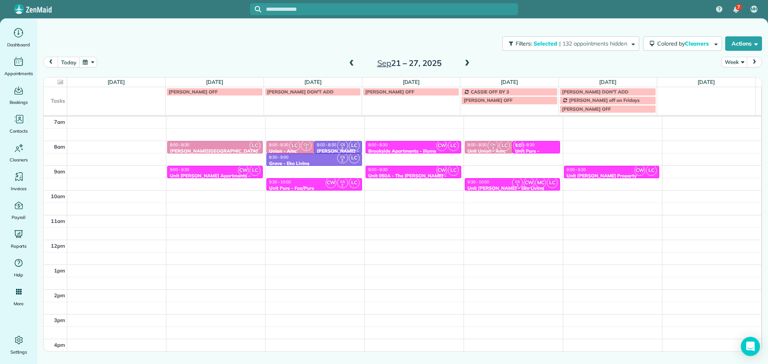
click at [603, 168] on div "9:00 - 9:30" at bounding box center [611, 169] width 91 height 5
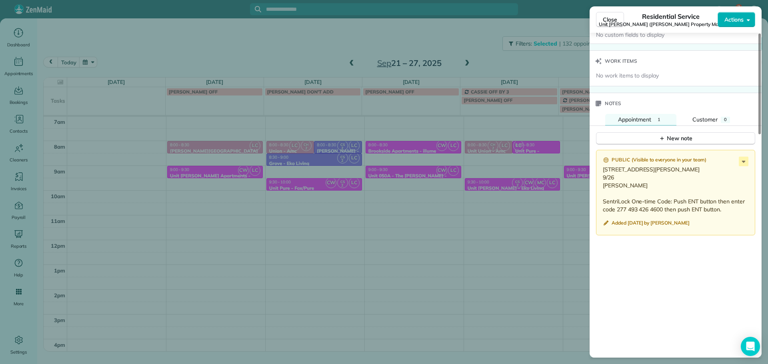
scroll to position [600, 0]
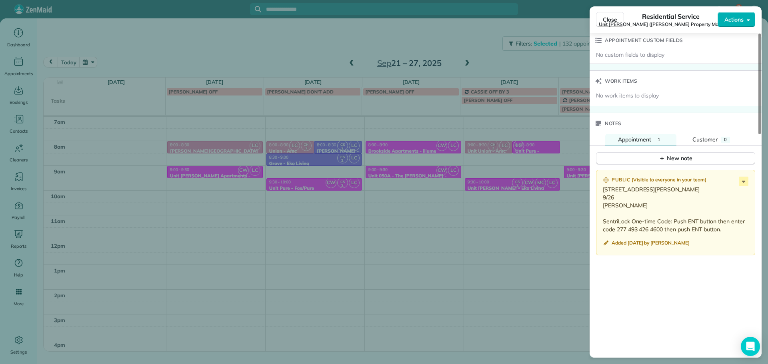
click at [559, 72] on div "Close Residential Service Unit [PERSON_NAME] ([PERSON_NAME] Property Management…" at bounding box center [384, 182] width 768 height 364
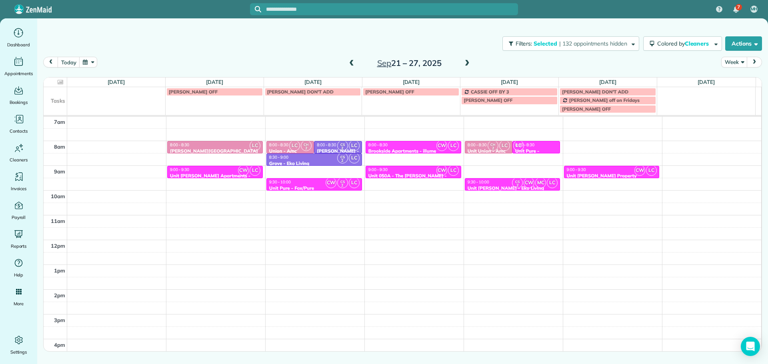
click at [468, 66] on span at bounding box center [467, 63] width 9 height 7
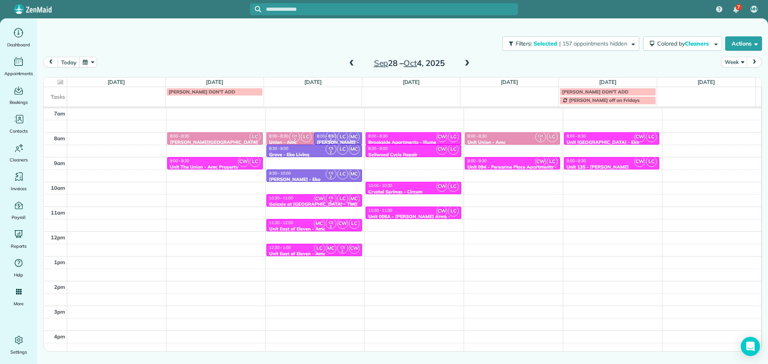
click at [214, 162] on div "9:00 - 9:30" at bounding box center [215, 160] width 91 height 5
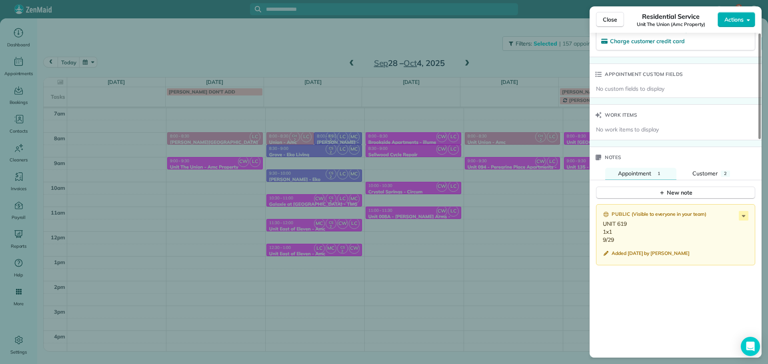
scroll to position [560, 0]
click at [464, 176] on div "Close Residential Service Unit The Union (Amc Property) Actions Status Invoiced…" at bounding box center [384, 182] width 768 height 364
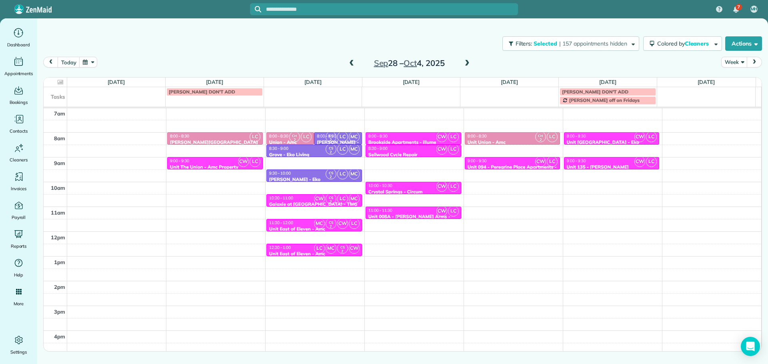
click at [437, 158] on div "4am 5am 6am 7am 8am 9am 10am 11am 12pm 1pm 2pm 3pm 4pm 5pm LC 8:00 - 8:30 [PERS…" at bounding box center [402, 207] width 717 height 347
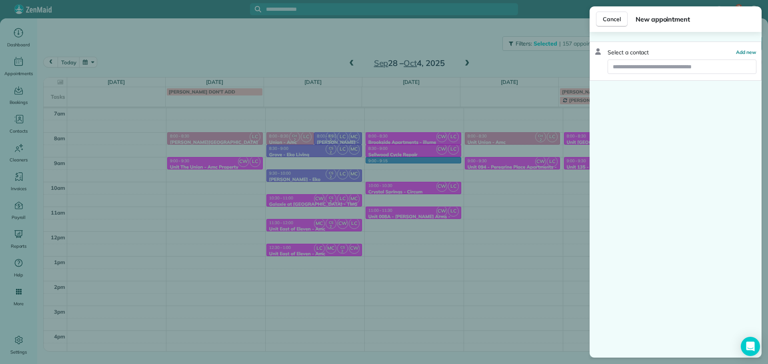
click at [361, 144] on div "Cancel New appointment Select a contact Add new" at bounding box center [384, 182] width 768 height 364
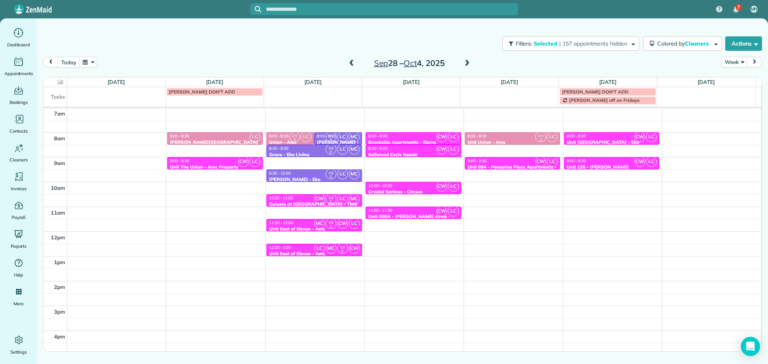
click at [397, 136] on div "8:00 - 8:30" at bounding box center [413, 136] width 91 height 5
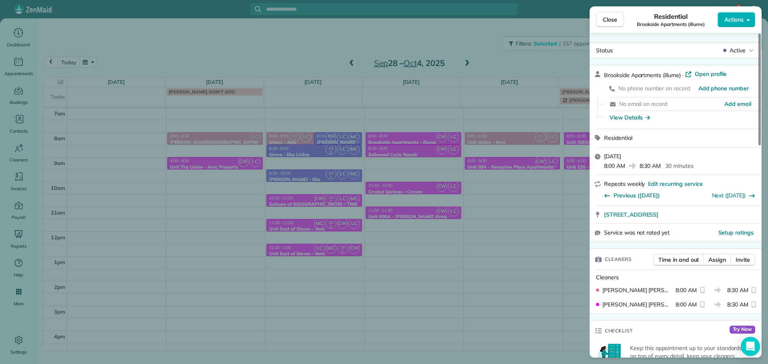
click at [405, 128] on div "Close Residential Brookside Apartments (illume) Actions Status Active Brookside…" at bounding box center [384, 182] width 768 height 364
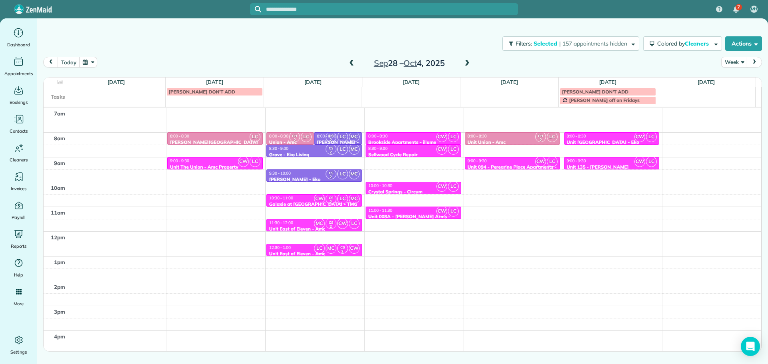
click at [416, 219] on link "CW LC 11:00 - 11:30 Unit 008A - [PERSON_NAME][GEOGRAPHIC_DATA] - Capital [STREE…" at bounding box center [413, 213] width 96 height 12
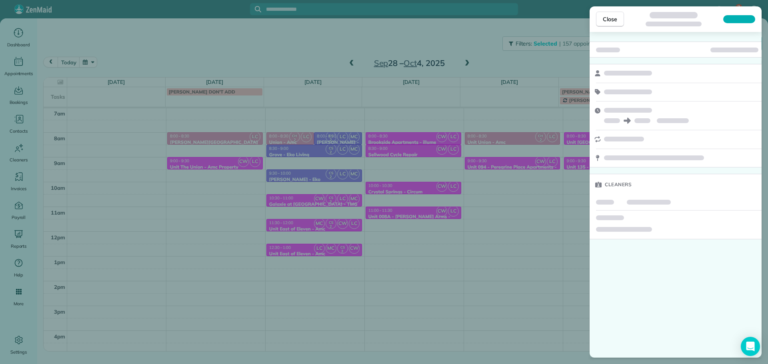
click at [423, 208] on div "Close Cleaners" at bounding box center [384, 182] width 768 height 364
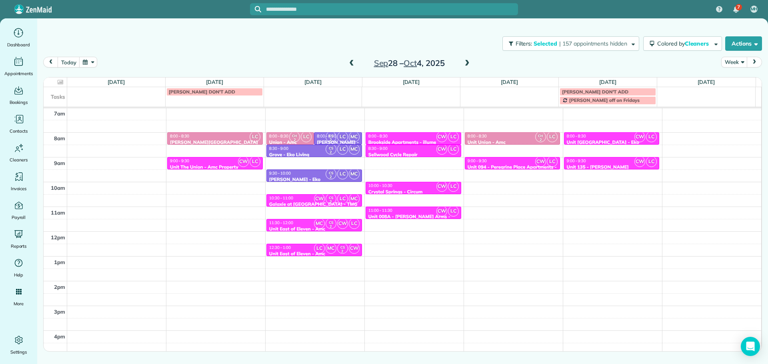
click at [426, 212] on div "11:00 - 11:30" at bounding box center [413, 210] width 91 height 5
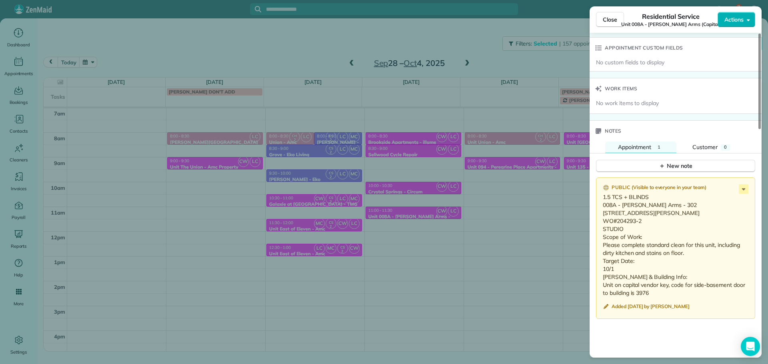
scroll to position [601, 0]
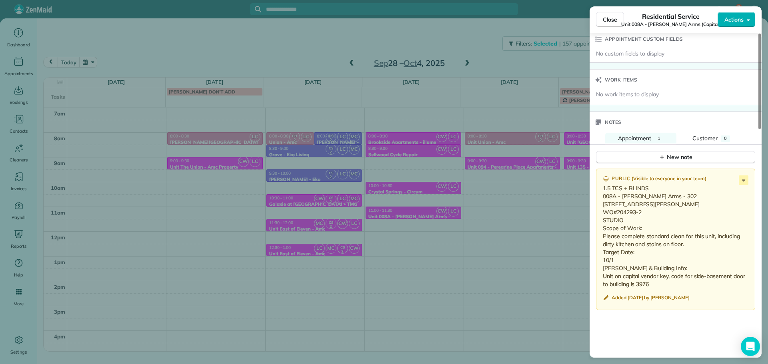
click at [511, 229] on div "Close Residential Service Unit 008A - [PERSON_NAME] Arms (Capital) Actions Stat…" at bounding box center [384, 182] width 768 height 364
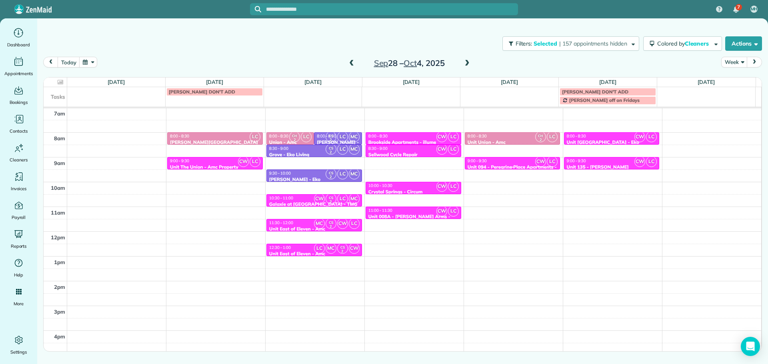
click at [497, 162] on div "9:00 - 9:30" at bounding box center [512, 160] width 91 height 5
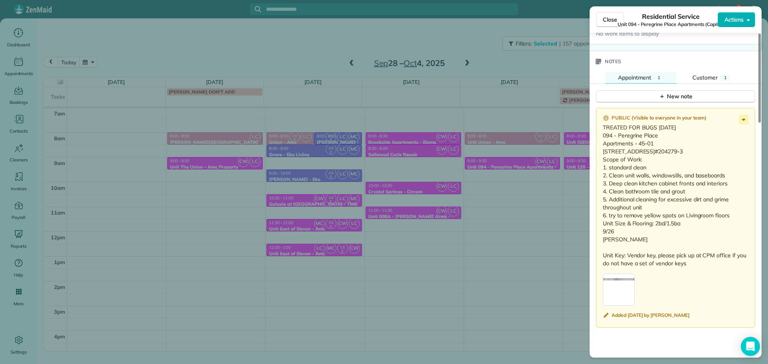
scroll to position [680, 0]
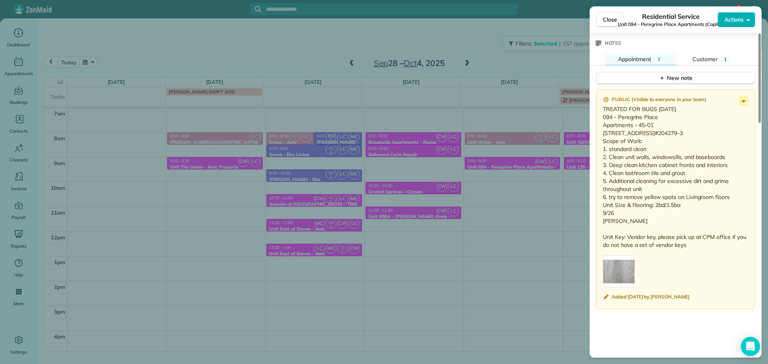
click at [518, 194] on div "Close Residential Service Unit 094 - Peregrine Place Apartments (Capital) Actio…" at bounding box center [384, 182] width 768 height 364
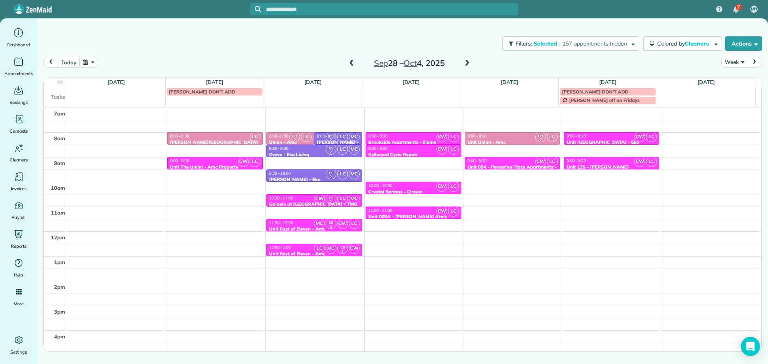
click at [607, 135] on div "8:00 - 8:30" at bounding box center [611, 136] width 91 height 5
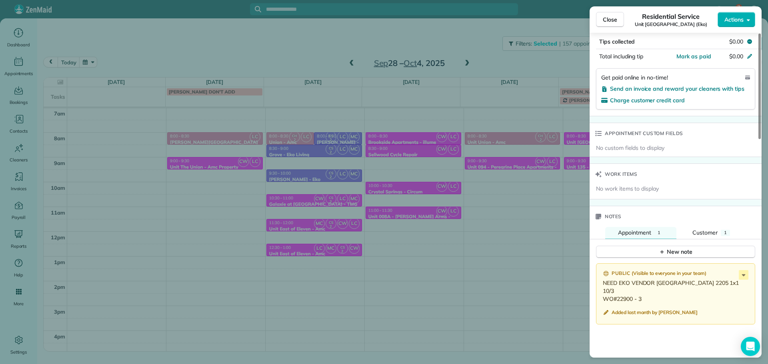
scroll to position [523, 0]
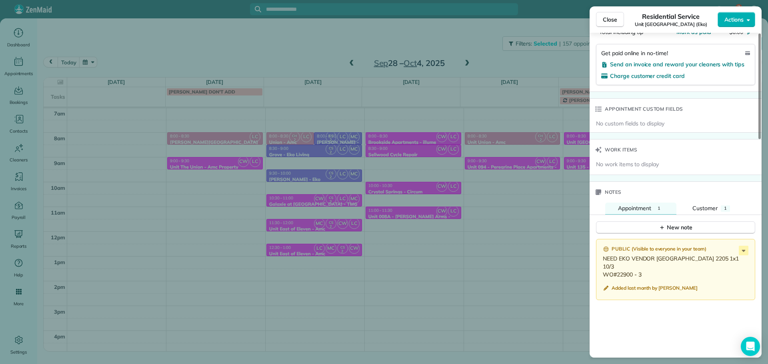
click at [493, 143] on div "Close Residential Service [GEOGRAPHIC_DATA] ([GEOGRAPHIC_DATA]) Actions Status …" at bounding box center [384, 182] width 768 height 364
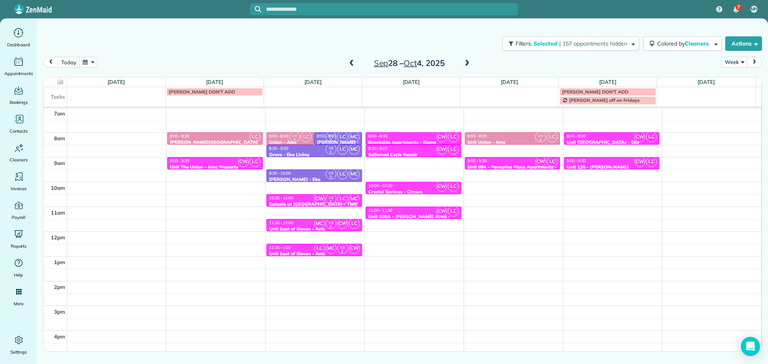
click at [599, 163] on div "9:00 - 9:30" at bounding box center [611, 160] width 91 height 5
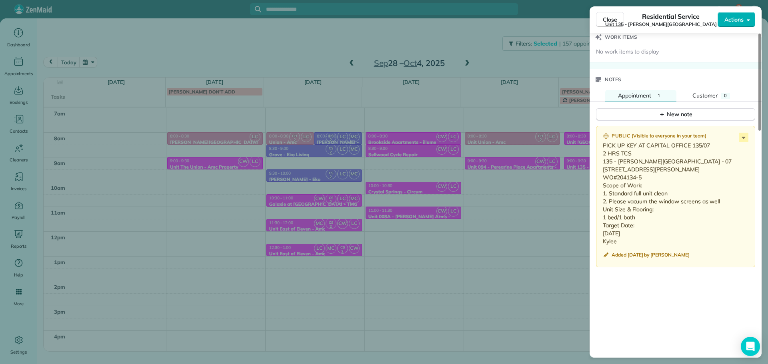
scroll to position [643, 0]
click at [512, 62] on div "Close Residential Service Unit 135 - [PERSON_NAME] Landing (Capital) Actions St…" at bounding box center [384, 182] width 768 height 364
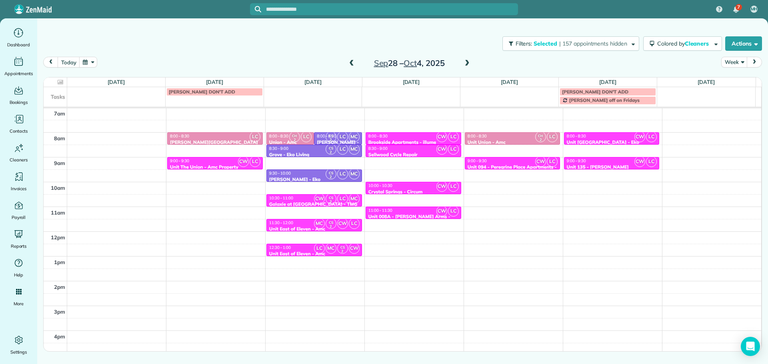
click at [466, 63] on span at bounding box center [467, 63] width 9 height 7
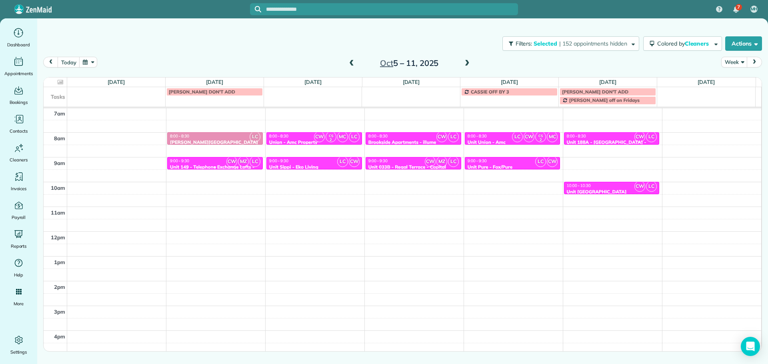
click at [203, 166] on div at bounding box center [215, 167] width 95 height 3
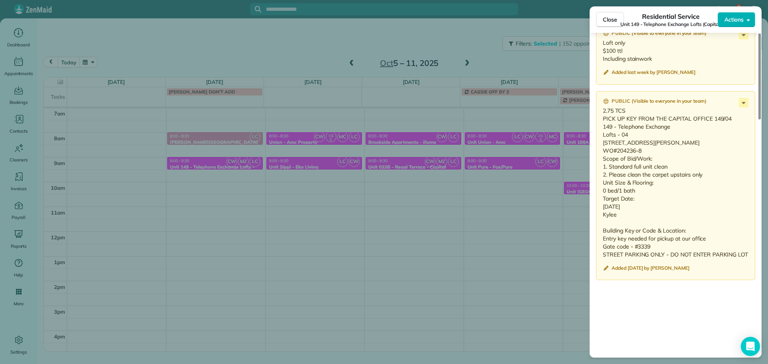
scroll to position [803, 0]
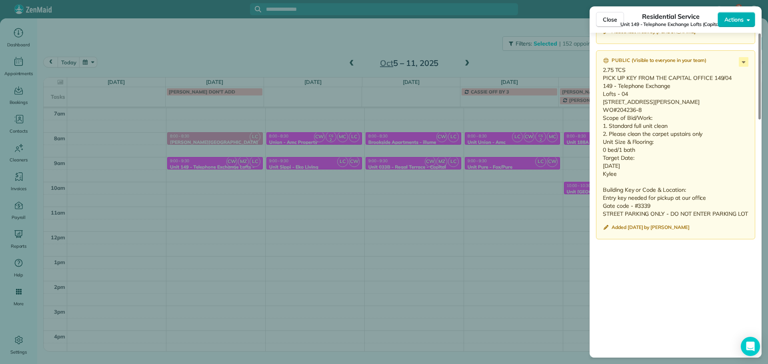
click at [395, 178] on div "Close Residential Service Unit 149 - Telephone Exchange Lofts (Capital) Actions…" at bounding box center [384, 182] width 768 height 364
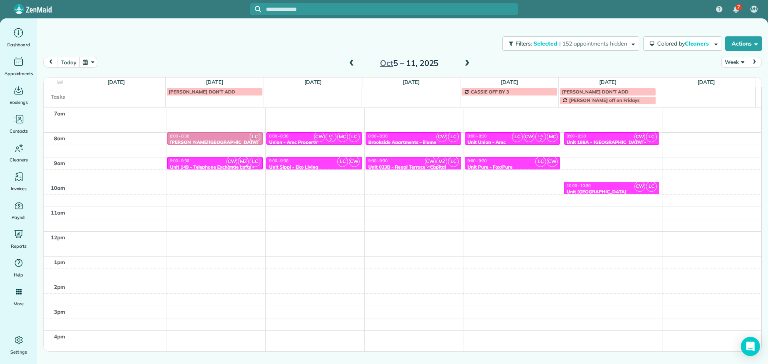
click at [318, 164] on div "Unit Sippi - Eko Living" at bounding box center [314, 167] width 91 height 6
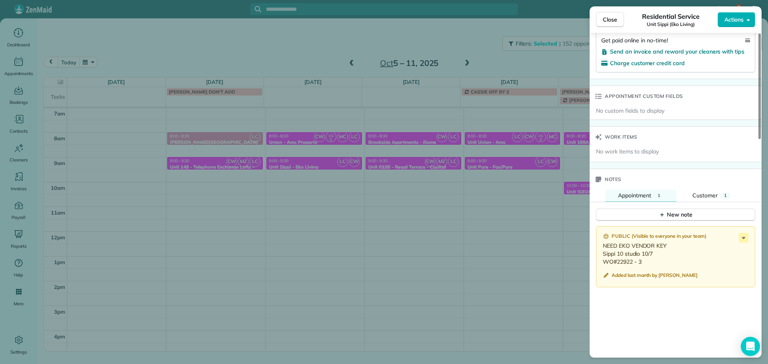
scroll to position [560, 0]
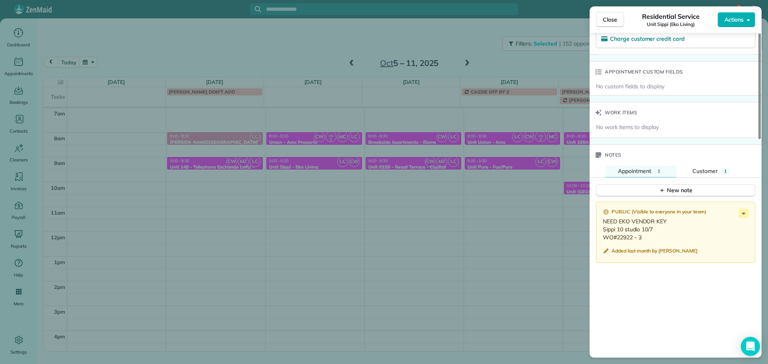
click at [271, 51] on div "Close Residential Service Unit Sippi (Eko Living) Actions Status Active Unit Si…" at bounding box center [384, 182] width 768 height 364
